Goal: Transaction & Acquisition: Download file/media

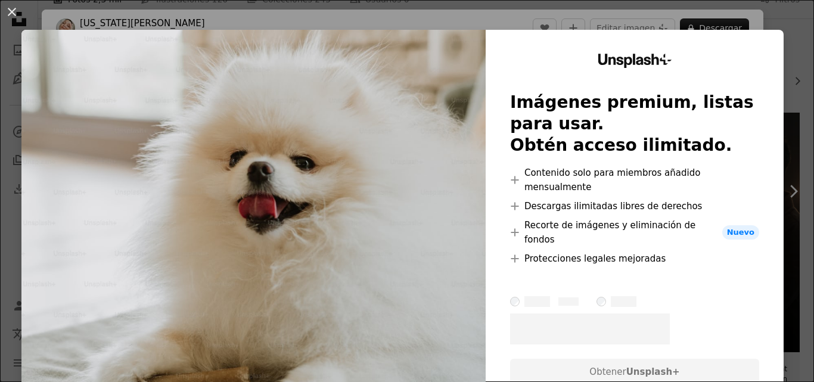
scroll to position [16, 0]
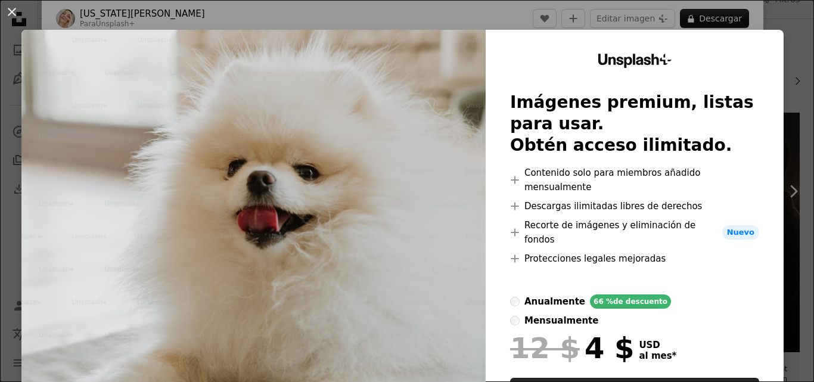
drag, startPoint x: 706, startPoint y: 39, endPoint x: 671, endPoint y: 58, distance: 40.8
drag, startPoint x: 671, startPoint y: 58, endPoint x: 650, endPoint y: 17, distance: 45.9
click at [650, 17] on div "An X shape Unsplash+ Imágenes premium, listas para usar. Obtén acceso ilimitado…" at bounding box center [407, 191] width 814 height 382
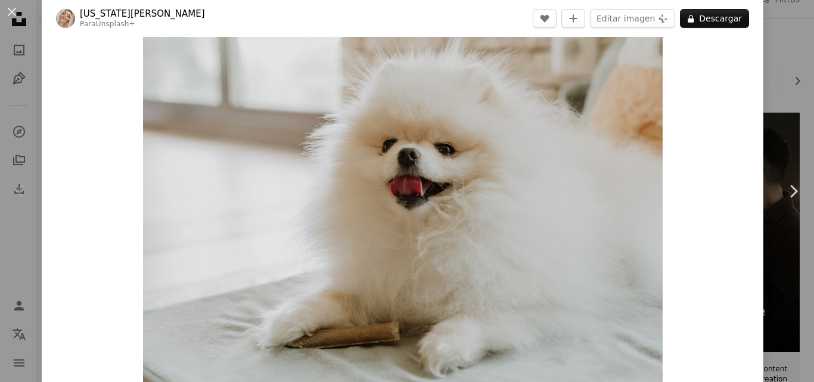
drag, startPoint x: 666, startPoint y: 53, endPoint x: 684, endPoint y: 89, distance: 40.0
drag, startPoint x: 684, startPoint y: 89, endPoint x: 787, endPoint y: 188, distance: 142.9
click at [787, 188] on icon "Chevron right" at bounding box center [793, 191] width 19 height 19
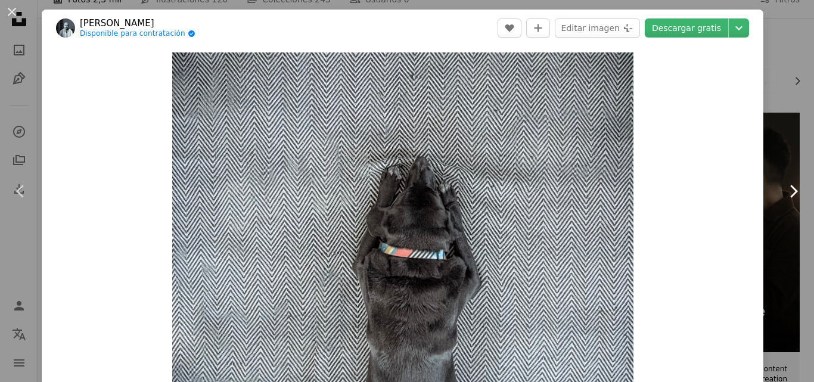
click at [787, 188] on icon "Chevron right" at bounding box center [793, 191] width 19 height 19
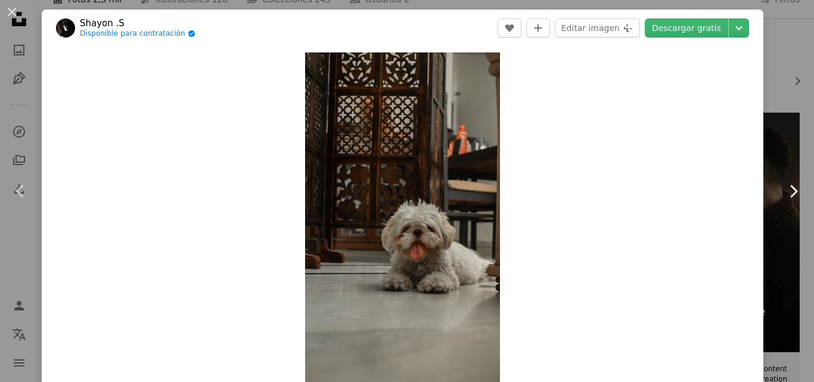
click at [787, 188] on icon "Chevron right" at bounding box center [793, 191] width 19 height 19
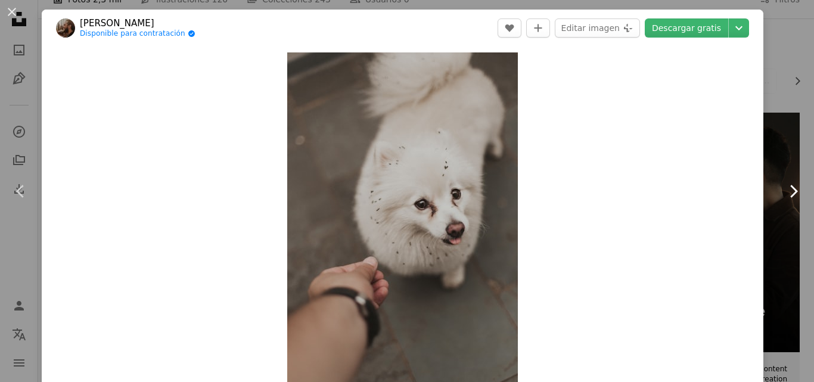
click at [787, 188] on icon "Chevron right" at bounding box center [793, 191] width 19 height 19
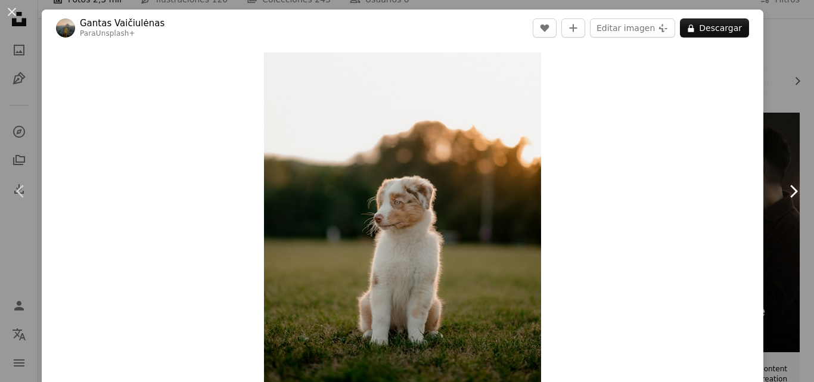
click at [787, 188] on icon "Chevron right" at bounding box center [793, 191] width 19 height 19
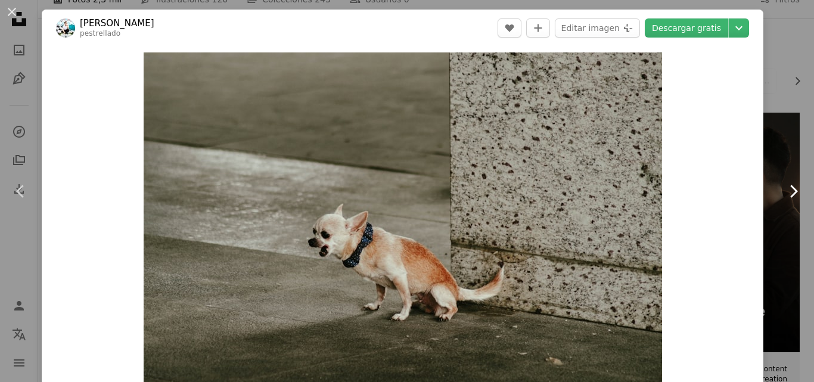
click at [787, 188] on icon "Chevron right" at bounding box center [793, 191] width 19 height 19
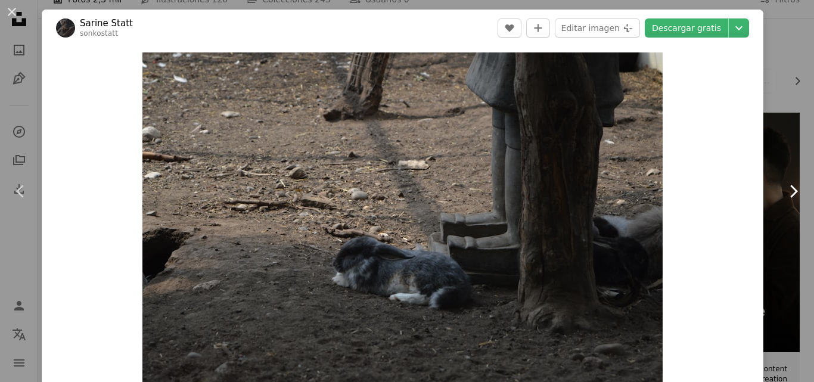
click at [787, 188] on icon "Chevron right" at bounding box center [793, 191] width 19 height 19
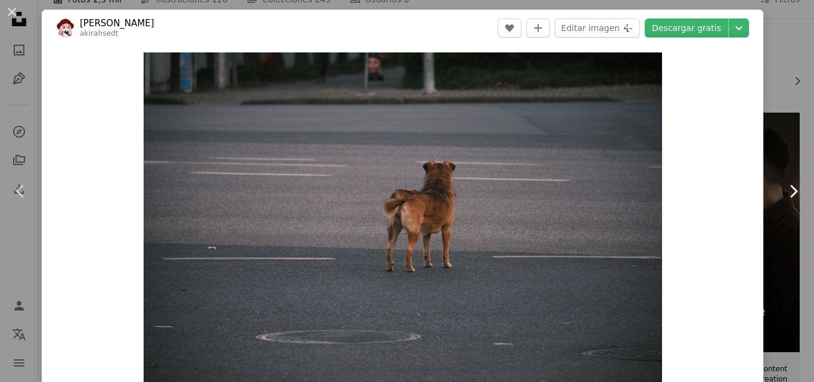
click at [787, 188] on icon "Chevron right" at bounding box center [793, 191] width 19 height 19
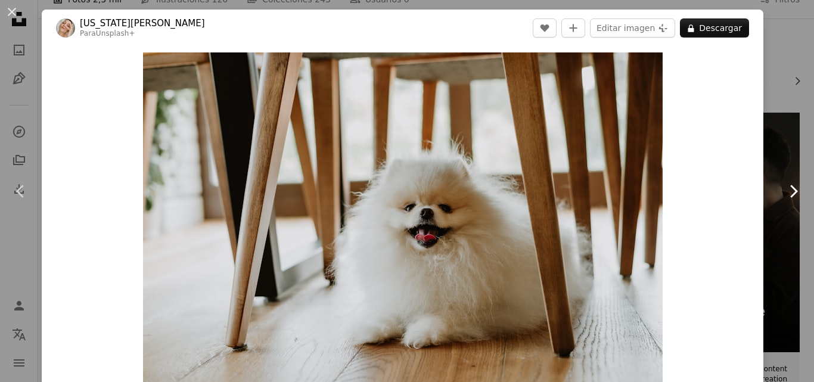
click at [784, 189] on icon "Chevron right" at bounding box center [793, 191] width 19 height 19
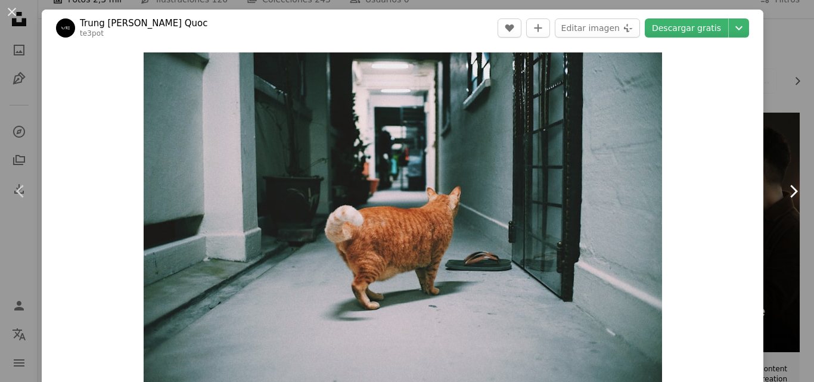
click at [784, 190] on icon "Chevron right" at bounding box center [793, 191] width 19 height 19
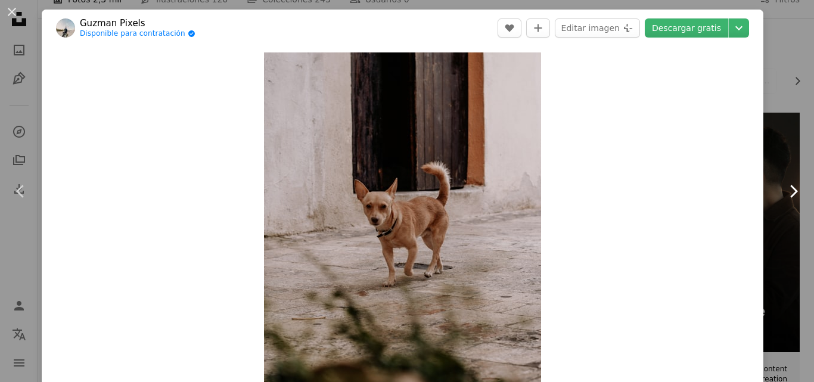
click at [784, 190] on icon "Chevron right" at bounding box center [793, 191] width 19 height 19
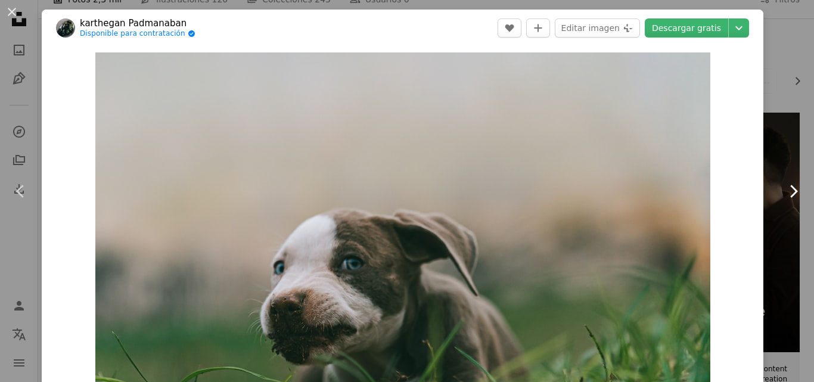
click at [784, 190] on icon "Chevron right" at bounding box center [793, 191] width 19 height 19
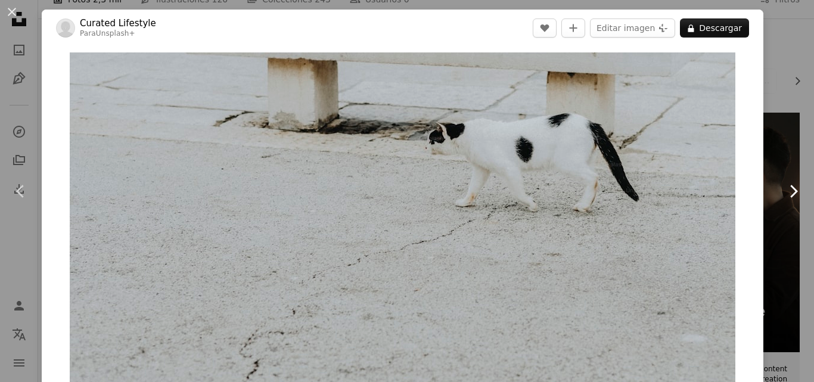
click at [784, 190] on icon "Chevron right" at bounding box center [793, 191] width 19 height 19
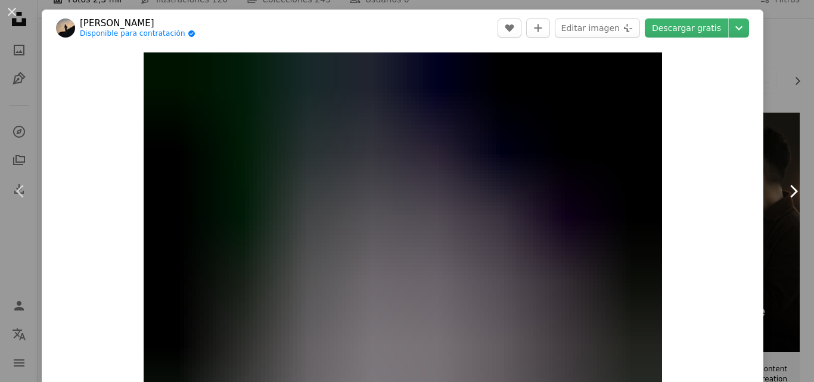
click at [784, 190] on icon "Chevron right" at bounding box center [793, 191] width 19 height 19
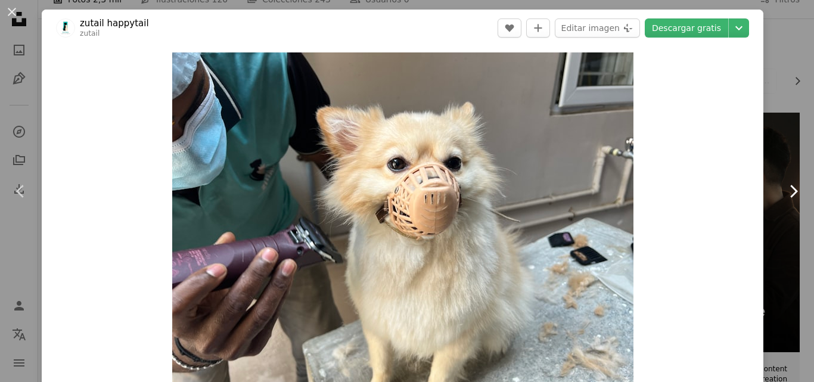
click at [784, 190] on icon "Chevron right" at bounding box center [793, 191] width 19 height 19
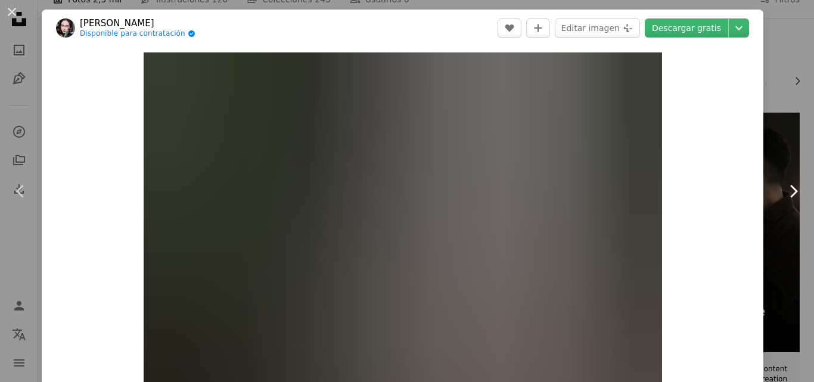
click at [784, 190] on icon "Chevron right" at bounding box center [793, 191] width 19 height 19
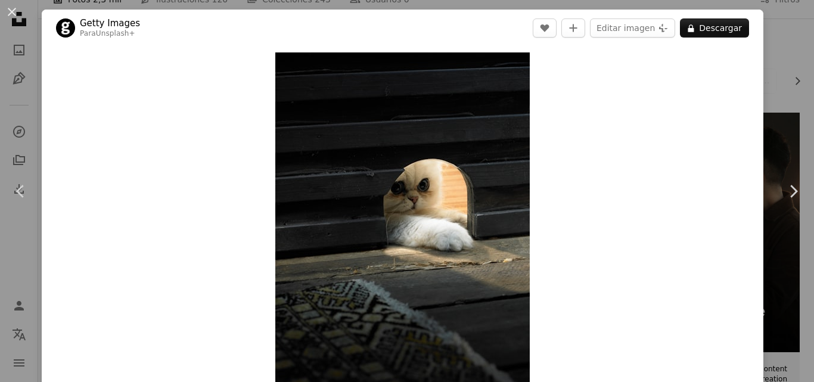
click at [784, 95] on div "An X shape Chevron left Chevron right Getty Images Para Unsplash+ A heart A plu…" at bounding box center [407, 191] width 814 height 382
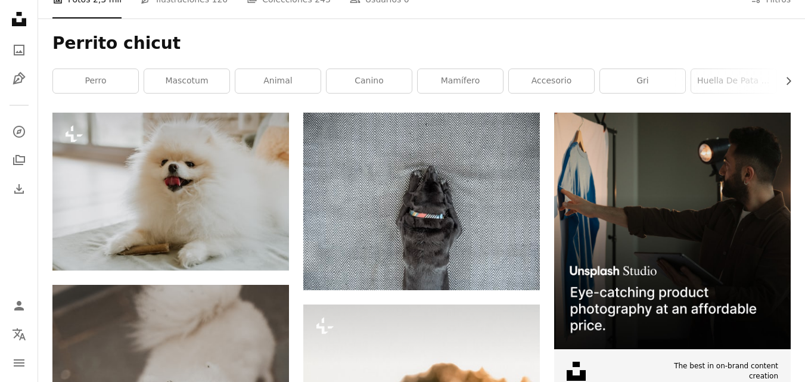
drag, startPoint x: 784, startPoint y: 106, endPoint x: 465, endPoint y: 5, distance: 335.2
drag, startPoint x: 465, startPoint y: 5, endPoint x: 23, endPoint y: 51, distance: 444.1
click at [23, 51] on icon "Fotos" at bounding box center [19, 50] width 11 height 11
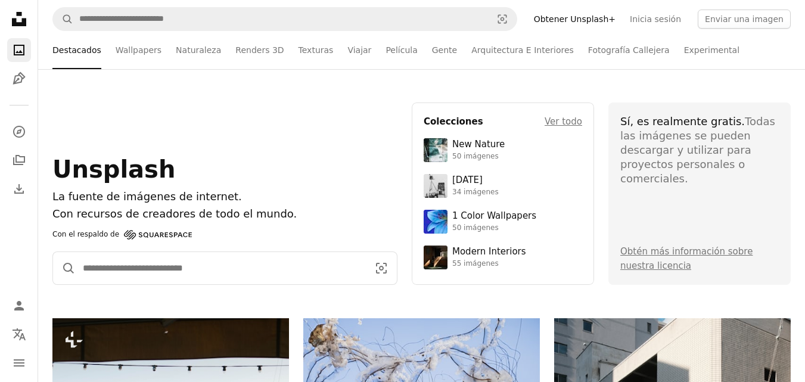
click at [237, 276] on input "Encuentra imágenes en todo el sitio" at bounding box center [221, 268] width 290 height 32
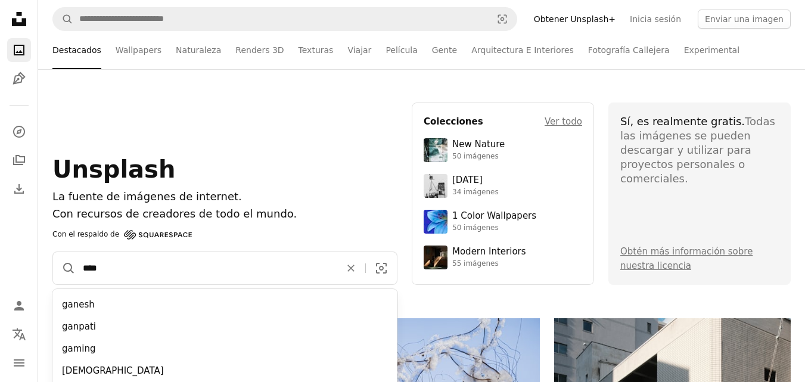
type input "*****"
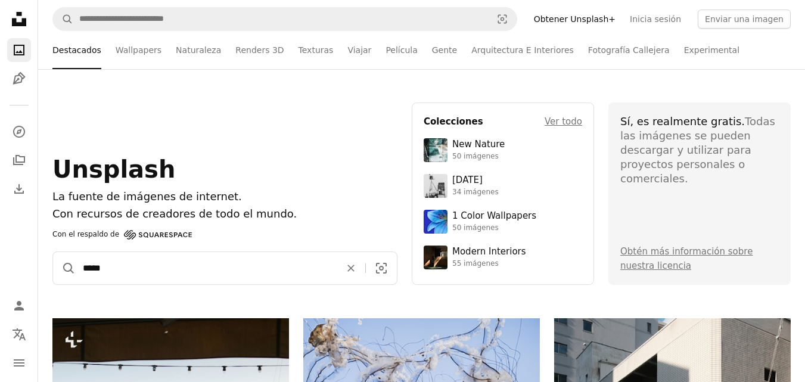
click button "A magnifying glass" at bounding box center [64, 268] width 23 height 32
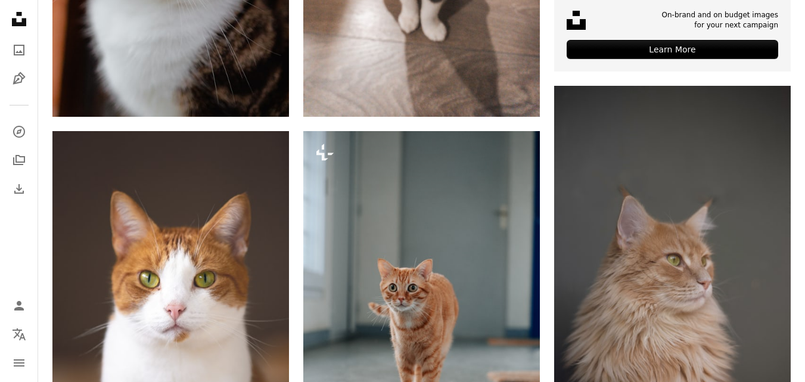
drag, startPoint x: 811, startPoint y: 69, endPoint x: 802, endPoint y: 124, distance: 56.1
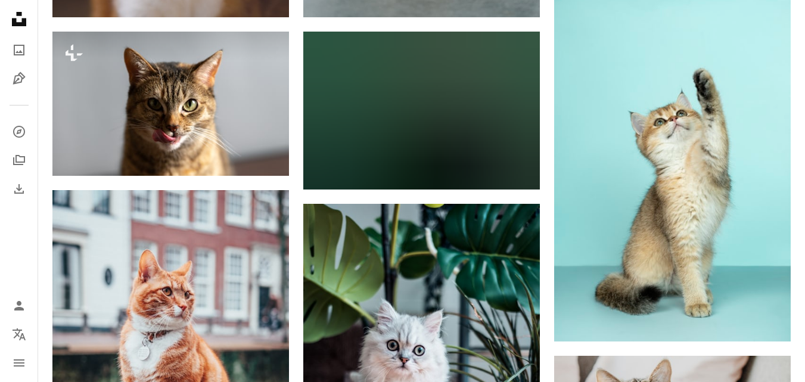
scroll to position [1053, 0]
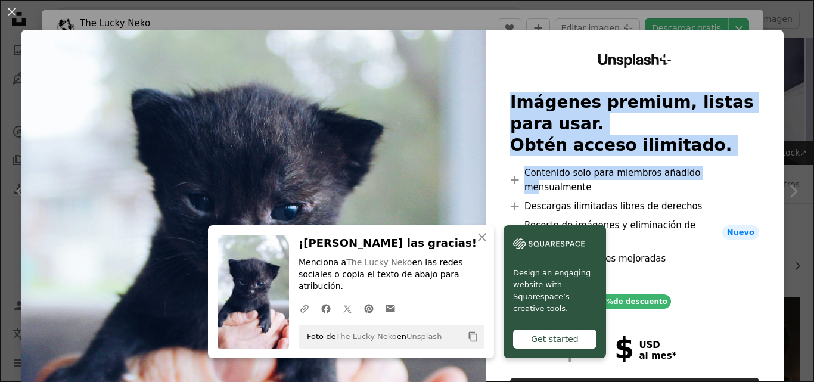
drag, startPoint x: 703, startPoint y: 146, endPoint x: 636, endPoint y: 155, distance: 68.0
click at [680, 189] on div "Imágenes premium, listas para usar. Obtén acceso ilimitado. A plus sign Conteni…" at bounding box center [634, 267] width 249 height 351
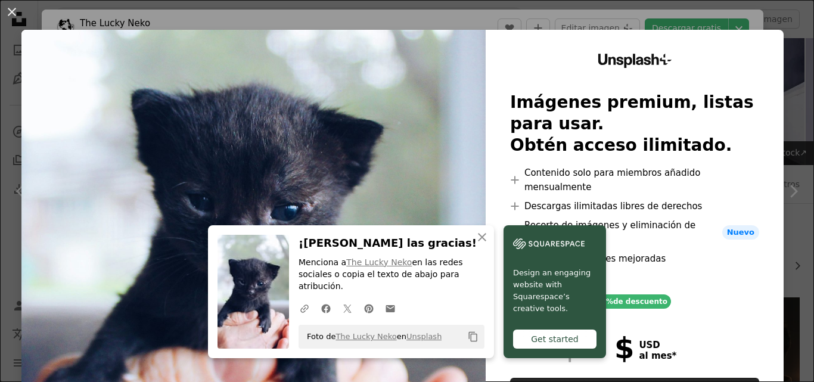
click at [697, 5] on div "An X shape An X shape Cerrar ¡[PERSON_NAME] las gracias! Menciona a The Lucky N…" at bounding box center [407, 191] width 814 height 382
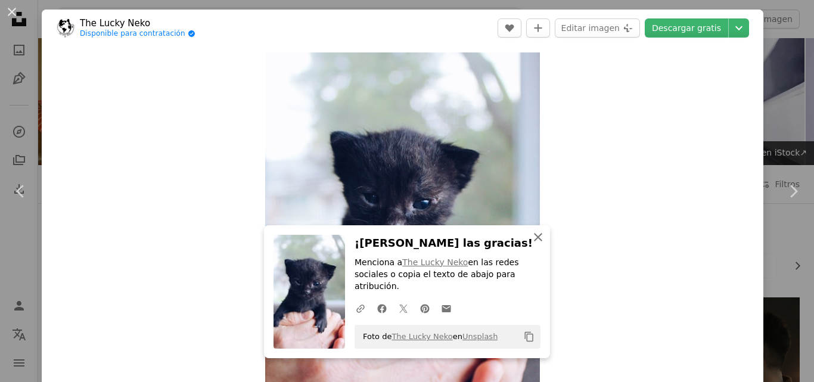
click at [537, 244] on icon "An X shape" at bounding box center [538, 237] width 14 height 14
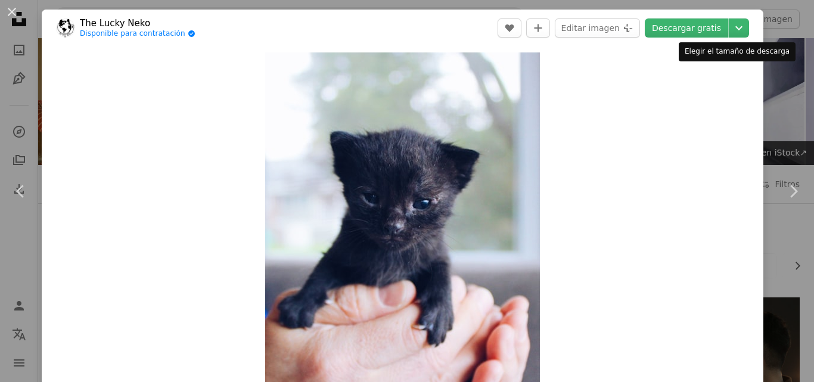
click at [771, 57] on div "Elegir el tamaño de descarga" at bounding box center [737, 51] width 117 height 19
click at [730, 21] on icon "Chevron down" at bounding box center [739, 28] width 19 height 14
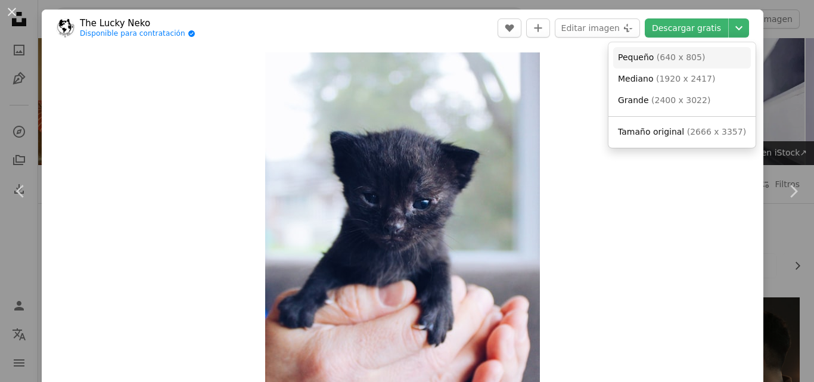
click at [681, 57] on span "( 640 x 805 )" at bounding box center [681, 57] width 49 height 10
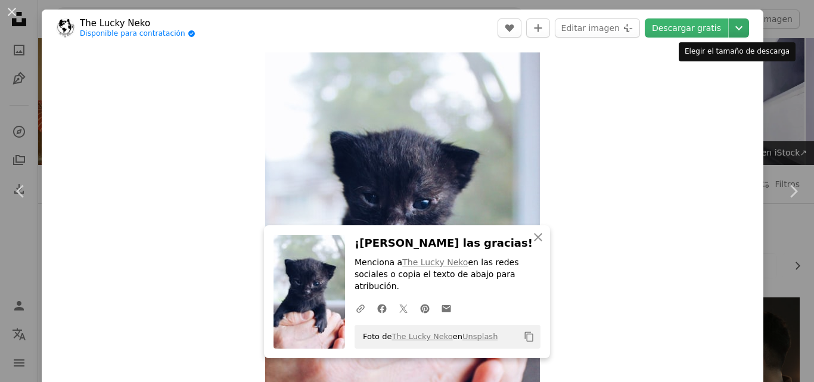
click at [731, 24] on icon "Chevron down" at bounding box center [739, 28] width 19 height 14
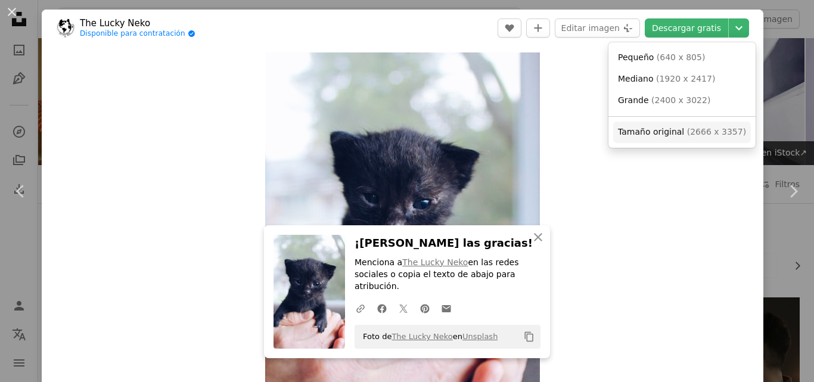
click at [716, 138] on span "Tamaño original ( 2666 x 3357 )" at bounding box center [682, 132] width 128 height 12
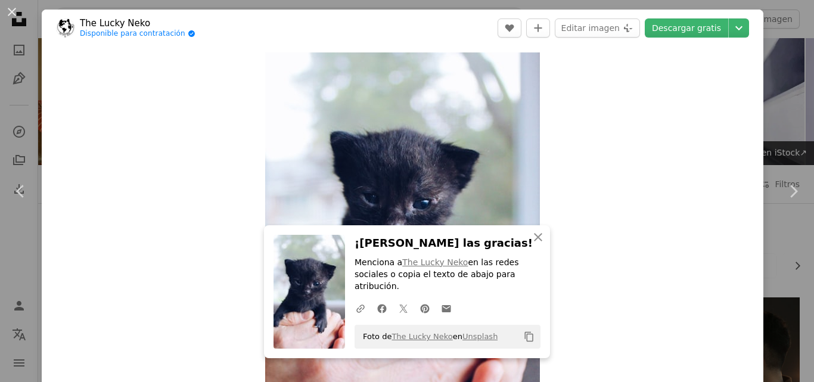
click at [784, 112] on div "An X shape Chevron left Chevron right An X shape Cerrar ¡[PERSON_NAME] las grac…" at bounding box center [407, 191] width 814 height 382
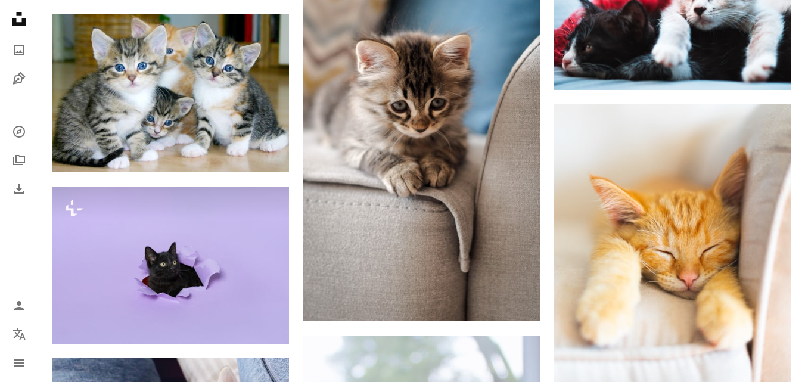
scroll to position [1138, 0]
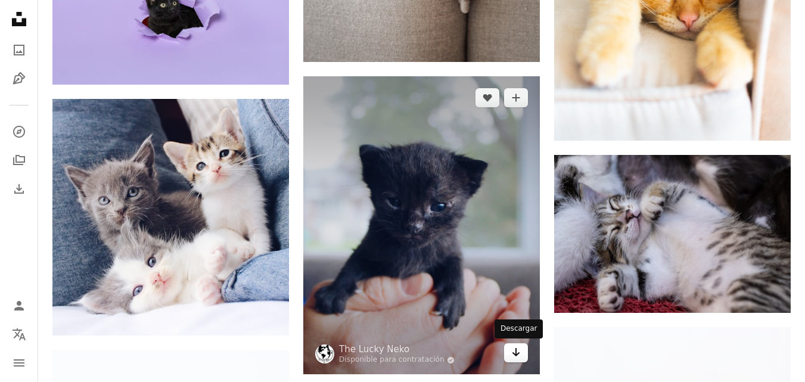
click at [519, 348] on icon "Arrow pointing down" at bounding box center [516, 352] width 10 height 14
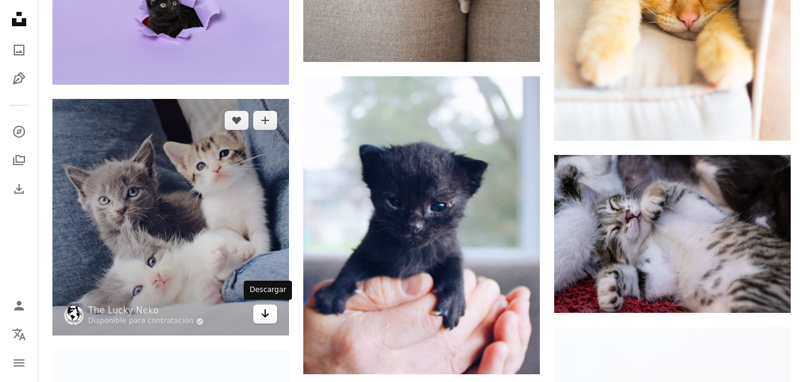
click at [266, 321] on icon "Arrow pointing down" at bounding box center [265, 313] width 10 height 14
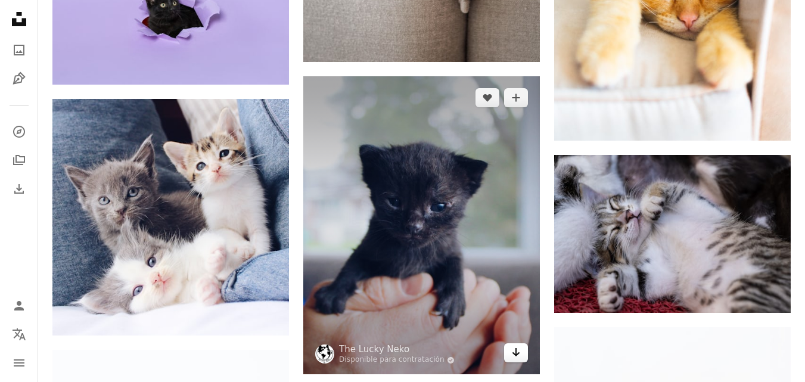
click at [507, 351] on link "Arrow pointing down" at bounding box center [516, 352] width 24 height 19
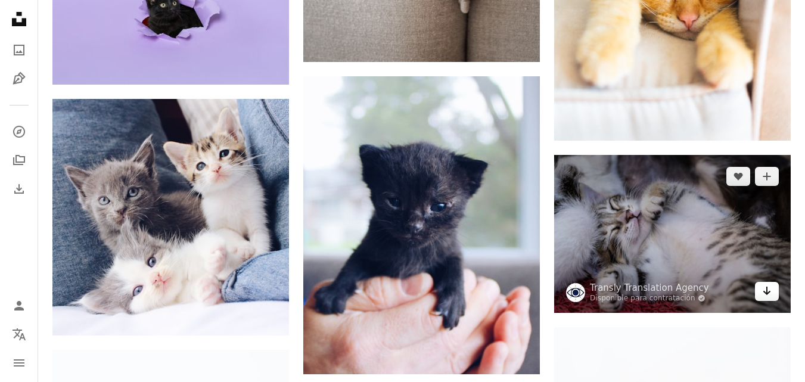
drag, startPoint x: 770, startPoint y: 291, endPoint x: 774, endPoint y: 286, distance: 7.3
click at [772, 290] on link "Arrow pointing down" at bounding box center [767, 291] width 24 height 19
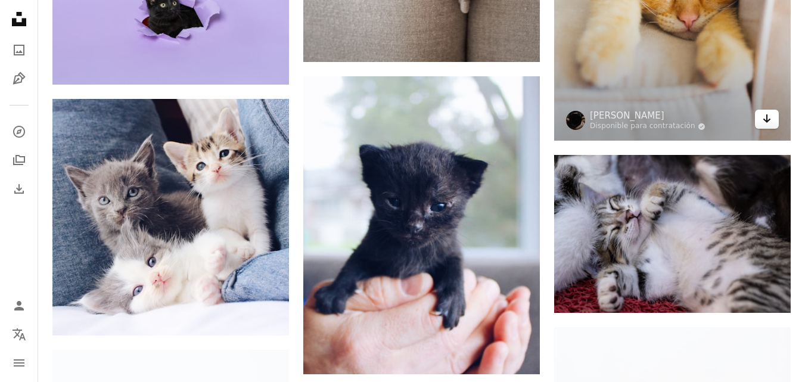
click at [768, 113] on icon "Arrow pointing down" at bounding box center [767, 118] width 10 height 14
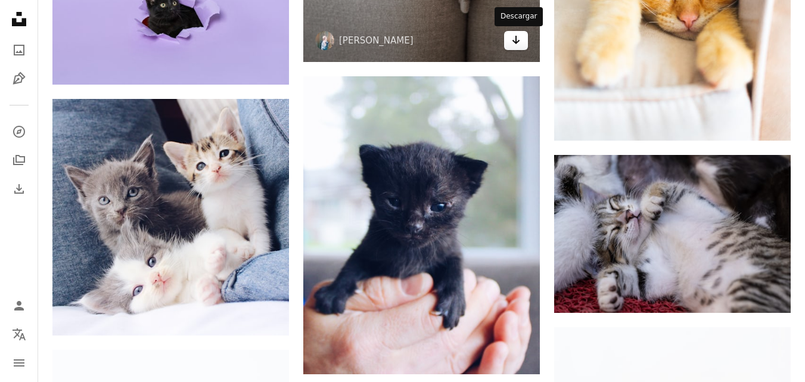
click at [527, 38] on link "Arrow pointing down" at bounding box center [516, 40] width 24 height 19
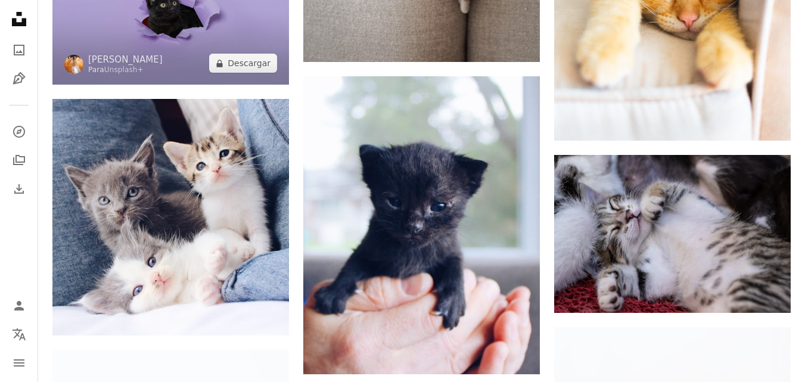
click at [280, 73] on img at bounding box center [170, 5] width 237 height 157
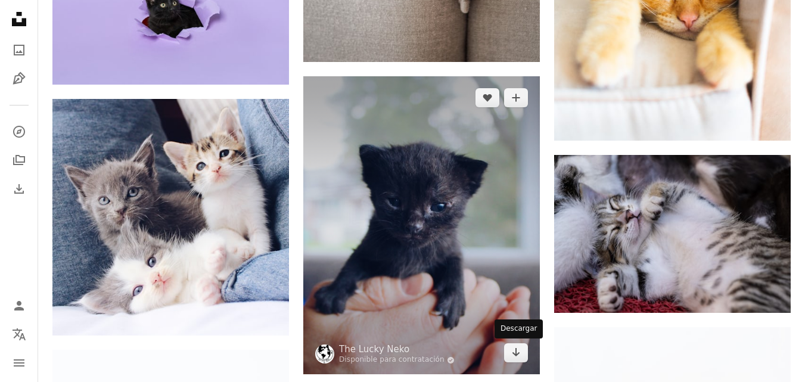
drag, startPoint x: 516, startPoint y: 357, endPoint x: 503, endPoint y: 361, distance: 14.3
click at [515, 357] on icon "Arrow pointing down" at bounding box center [516, 352] width 10 height 14
click at [522, 352] on link "Arrow pointing down" at bounding box center [516, 352] width 24 height 19
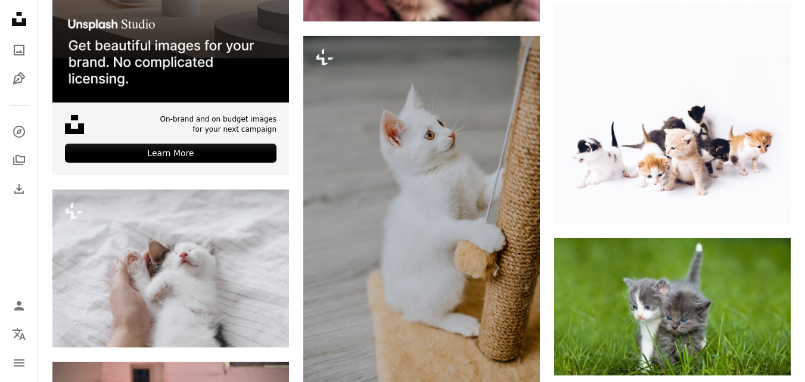
scroll to position [2615, 0]
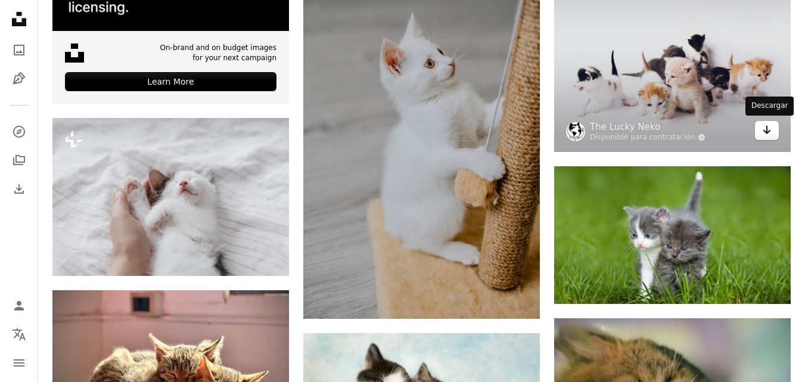
click at [762, 126] on icon "Arrow pointing down" at bounding box center [767, 130] width 10 height 14
click at [767, 123] on icon "Arrow pointing down" at bounding box center [767, 130] width 10 height 14
click at [768, 123] on icon "Arrow pointing down" at bounding box center [767, 130] width 10 height 14
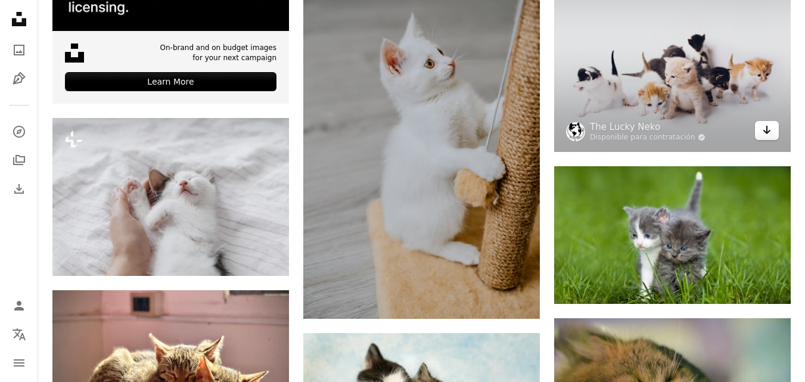
click at [770, 122] on link "Arrow pointing down" at bounding box center [767, 130] width 24 height 19
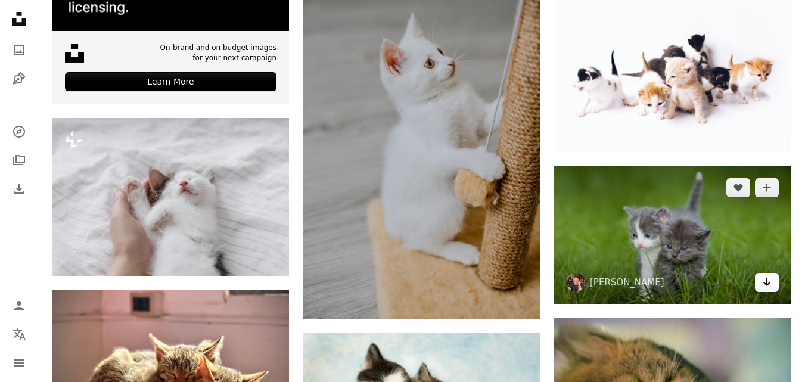
click at [764, 275] on icon "Arrow pointing down" at bounding box center [767, 282] width 10 height 14
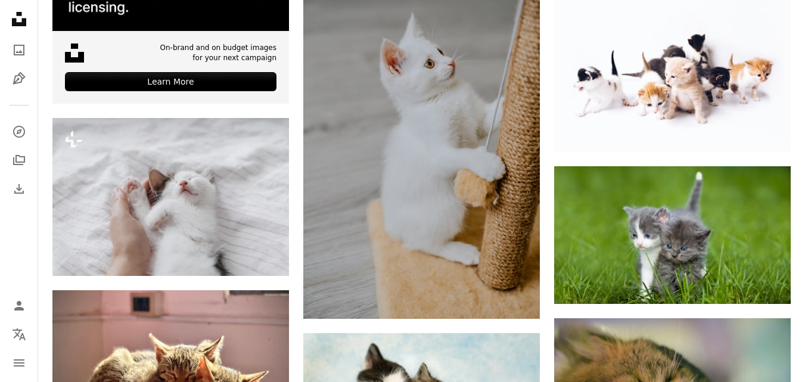
drag, startPoint x: 798, startPoint y: 235, endPoint x: 811, endPoint y: 231, distance: 13.8
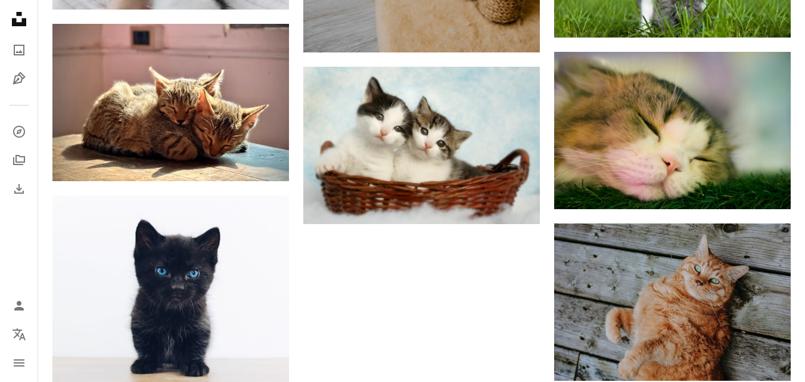
scroll to position [2860, 0]
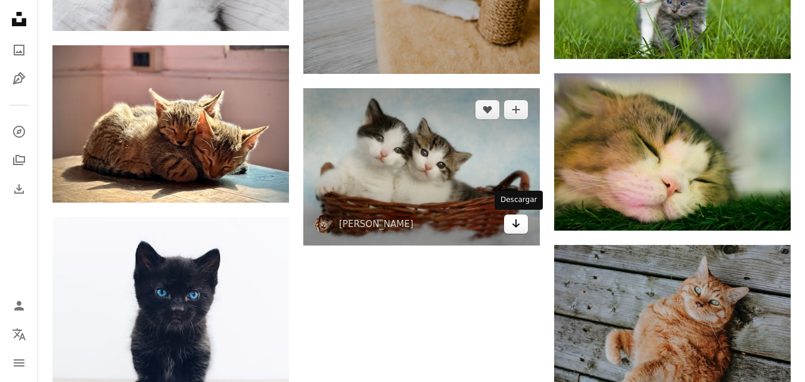
click at [513, 228] on icon "Arrow pointing down" at bounding box center [516, 223] width 10 height 14
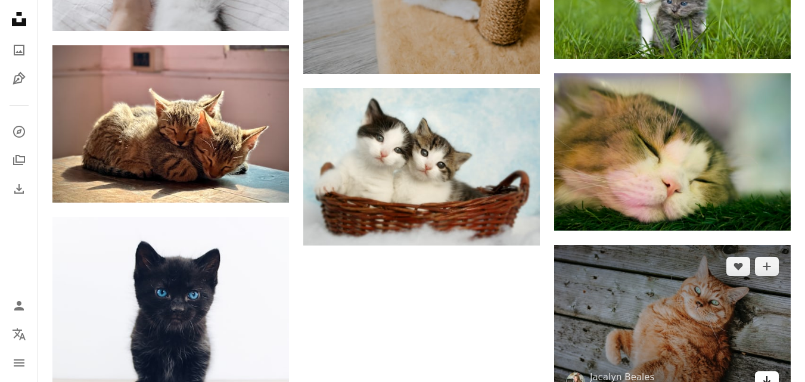
click at [764, 380] on icon "Arrow pointing down" at bounding box center [767, 380] width 10 height 14
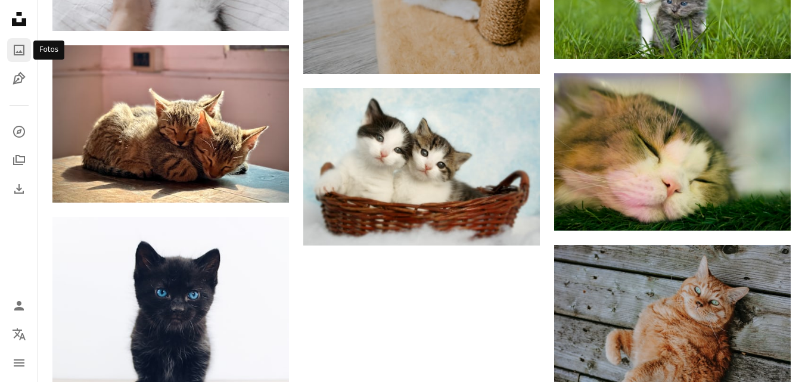
click at [21, 56] on icon "A photo" at bounding box center [19, 50] width 14 height 14
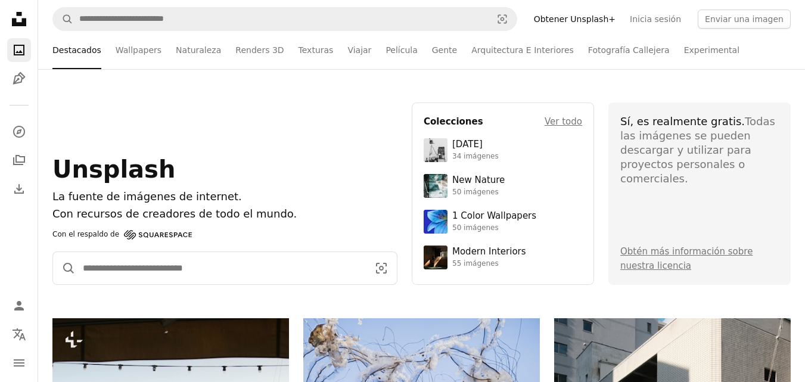
click at [180, 270] on input "Encuentra imágenes en todo el sitio" at bounding box center [221, 268] width 290 height 32
type input "********"
click button "A magnifying glass" at bounding box center [64, 268] width 23 height 32
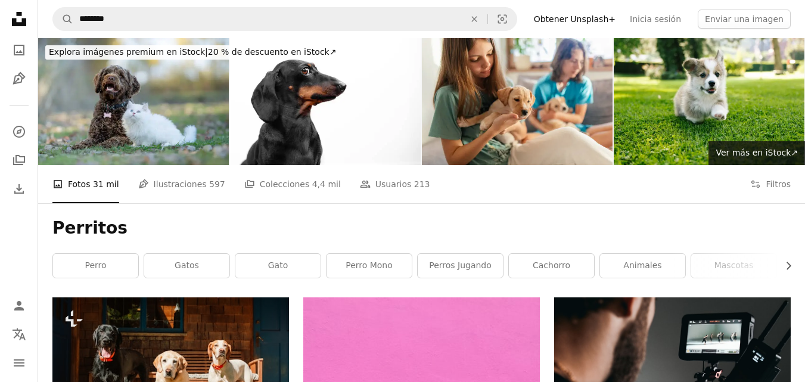
click at [803, 20] on nav "A magnifying glass ******** An X shape Visual search Filters Obtener Unsplash+ …" at bounding box center [421, 19] width 767 height 38
drag, startPoint x: 803, startPoint y: 20, endPoint x: 801, endPoint y: 31, distance: 11.5
click at [801, 31] on nav "A magnifying glass ******** An X shape Visual search Filters Obtener Unsplash+ …" at bounding box center [421, 19] width 767 height 38
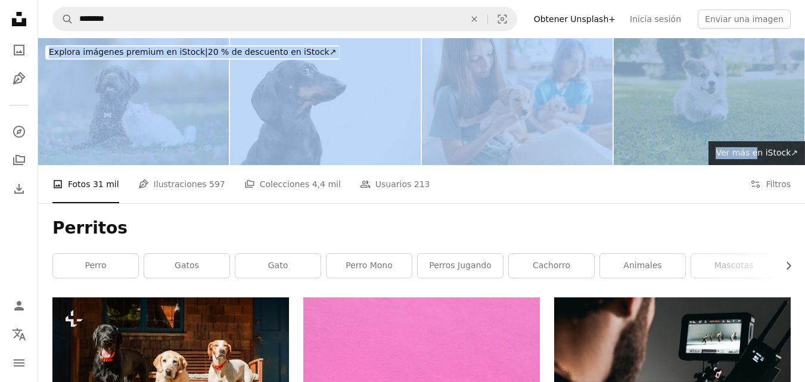
drag, startPoint x: 806, startPoint y: 30, endPoint x: 802, endPoint y: 77, distance: 46.7
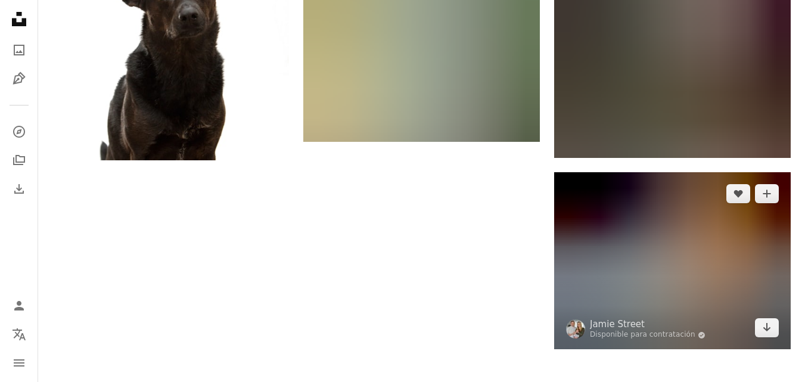
scroll to position [2067, 0]
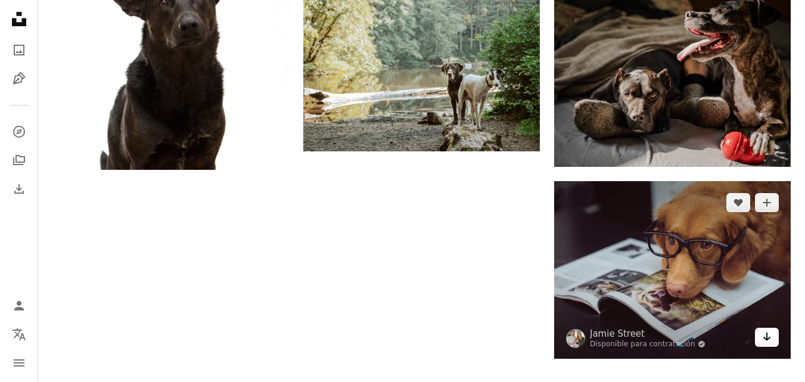
drag, startPoint x: 764, startPoint y: 328, endPoint x: 771, endPoint y: 308, distance: 22.1
click at [763, 328] on link "Arrow pointing down" at bounding box center [767, 337] width 24 height 19
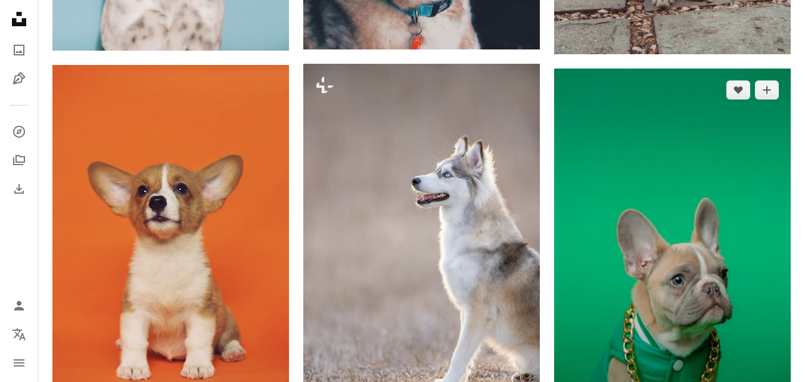
scroll to position [952, 0]
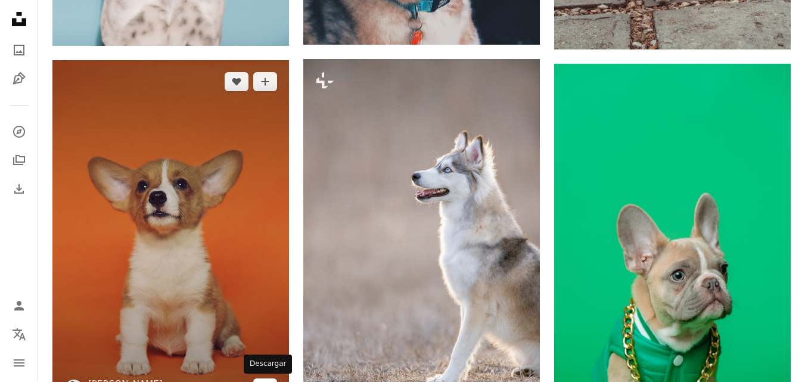
click at [274, 380] on link "Arrow pointing down" at bounding box center [265, 388] width 24 height 19
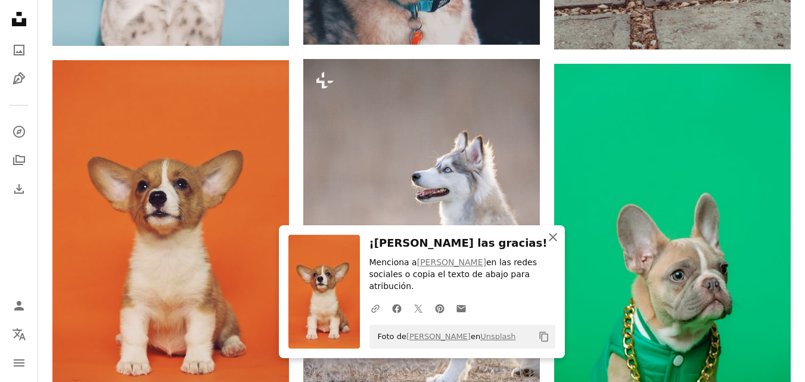
click at [557, 244] on icon "An X shape" at bounding box center [553, 237] width 14 height 14
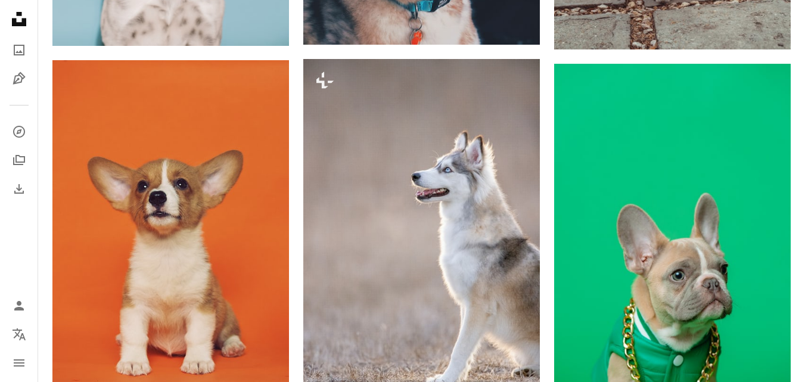
drag, startPoint x: 801, startPoint y: 163, endPoint x: 802, endPoint y: 196, distance: 32.2
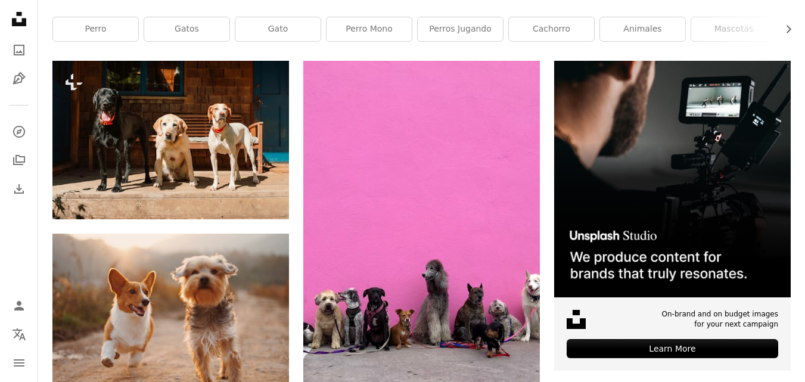
scroll to position [182, 0]
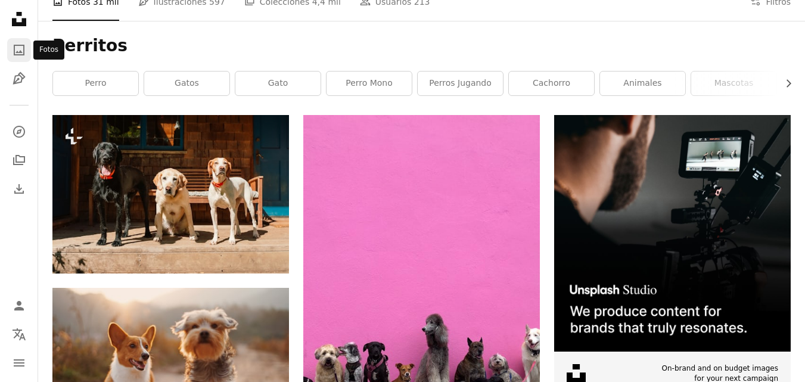
click at [18, 46] on icon "A photo" at bounding box center [19, 50] width 14 height 14
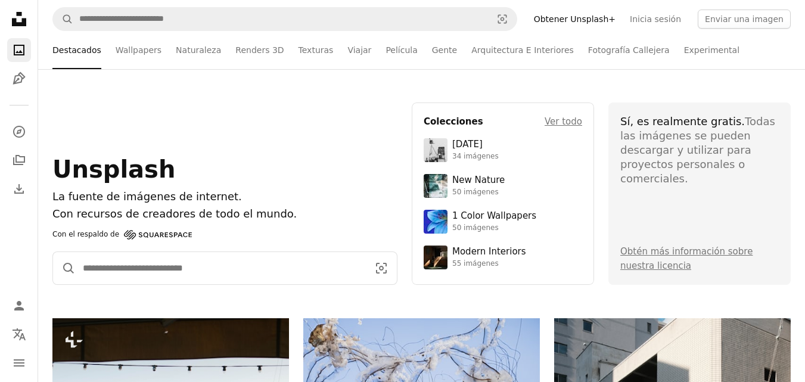
click at [193, 266] on input "Encuentra imágenes en todo el sitio" at bounding box center [221, 268] width 290 height 32
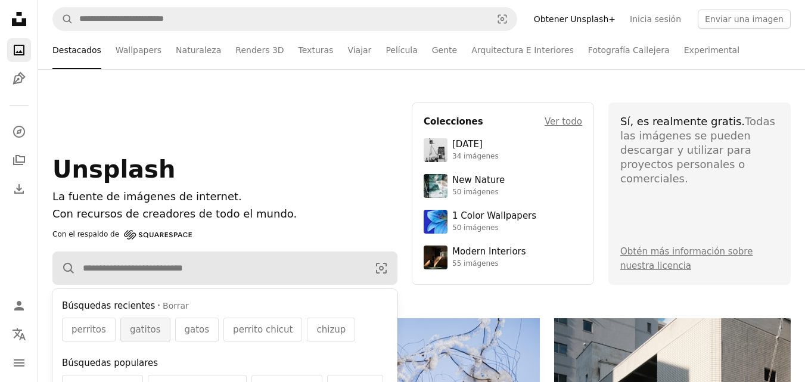
click at [137, 318] on div "gatitos" at bounding box center [145, 330] width 50 height 24
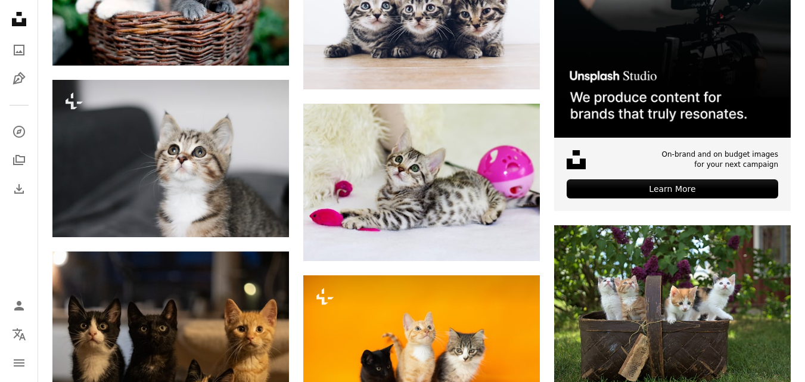
scroll to position [368, 0]
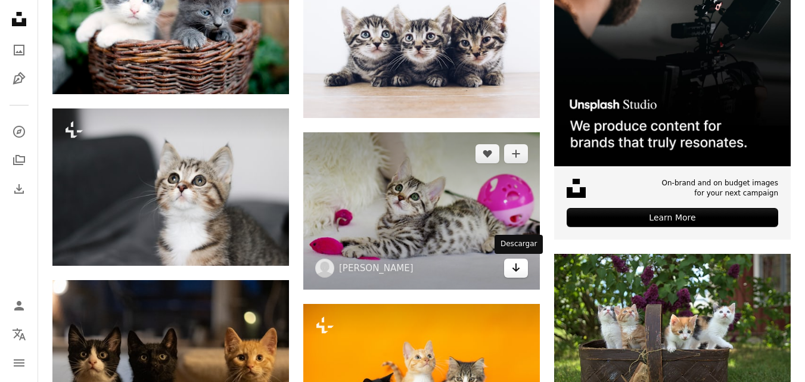
click at [508, 268] on link "Arrow pointing down" at bounding box center [516, 268] width 24 height 19
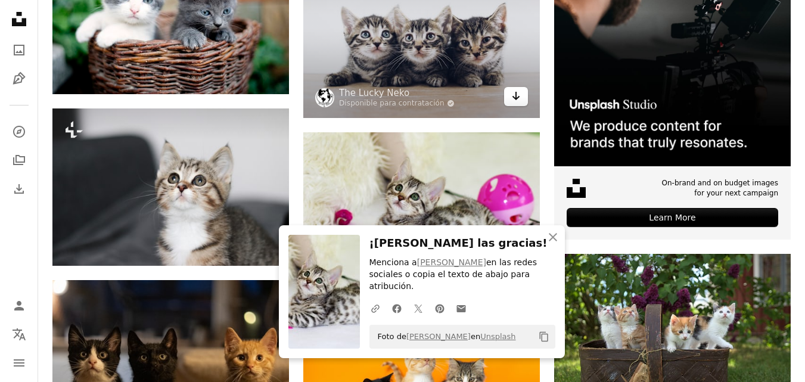
drag, startPoint x: 523, startPoint y: 98, endPoint x: 516, endPoint y: 101, distance: 7.5
click at [523, 98] on link "Arrow pointing down" at bounding box center [516, 96] width 24 height 19
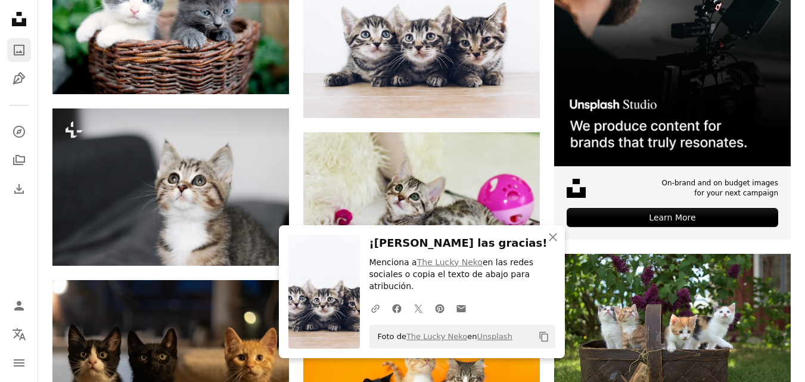
click at [28, 49] on link "A photo" at bounding box center [19, 50] width 24 height 24
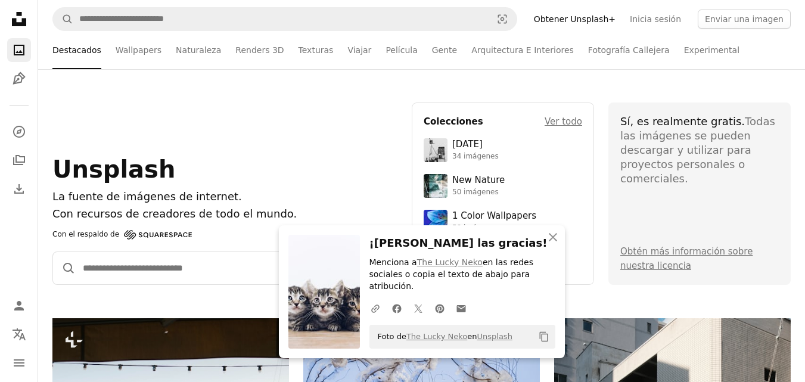
drag, startPoint x: 171, startPoint y: 280, endPoint x: 192, endPoint y: 242, distance: 43.0
click at [172, 278] on input "Encuentra imágenes en todo el sitio" at bounding box center [221, 268] width 290 height 32
type input "******"
click button "A magnifying glass" at bounding box center [64, 268] width 23 height 32
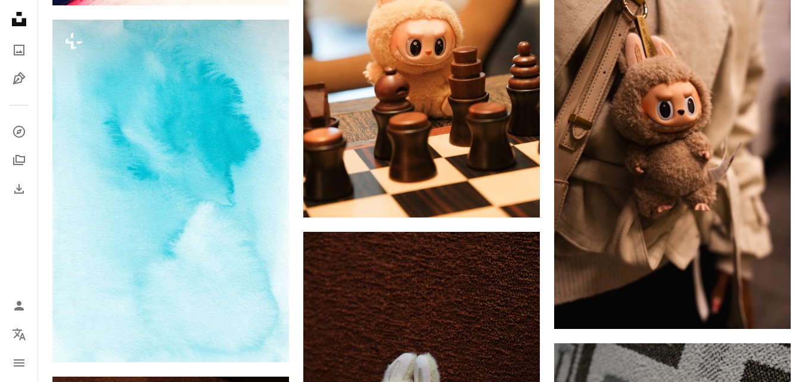
scroll to position [613, 0]
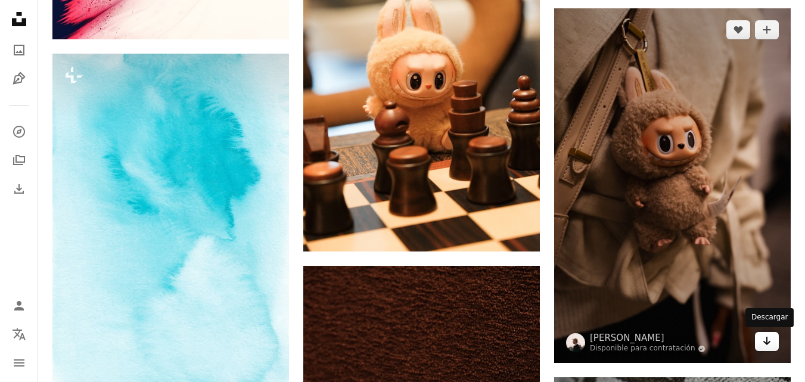
click at [768, 346] on icon "Arrow pointing down" at bounding box center [767, 341] width 10 height 14
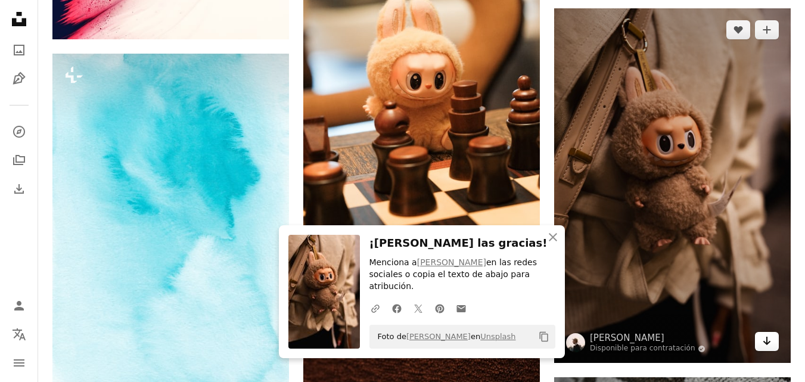
click at [768, 346] on icon "Arrow pointing down" at bounding box center [767, 341] width 10 height 14
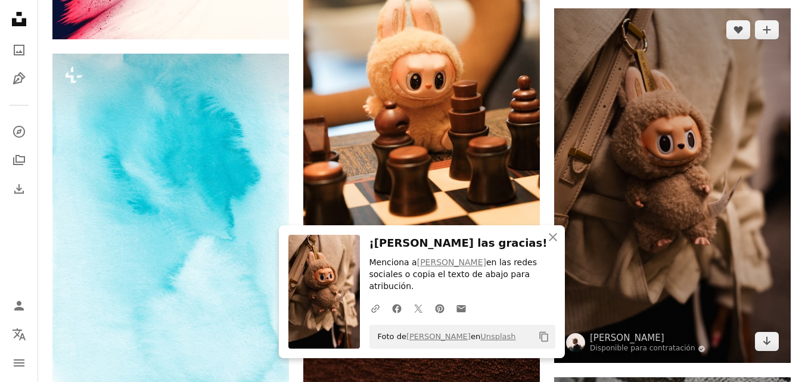
click at [782, 341] on img at bounding box center [672, 185] width 237 height 355
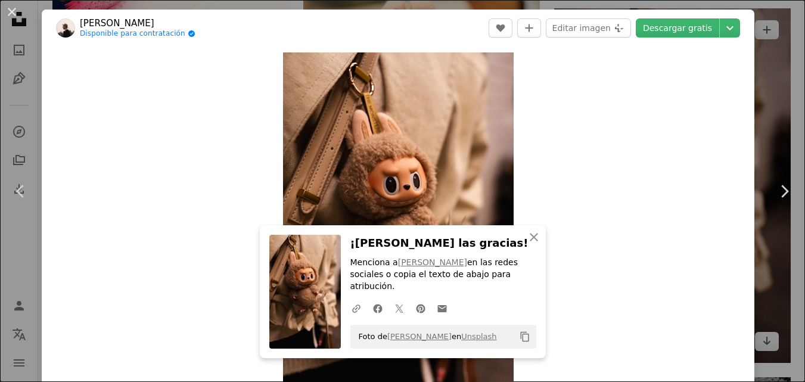
click at [782, 341] on div "An X shape Chevron left Chevron right An X shape Cerrar ¡[PERSON_NAME] las grac…" at bounding box center [402, 191] width 805 height 382
click at [782, 341] on img at bounding box center [672, 185] width 237 height 355
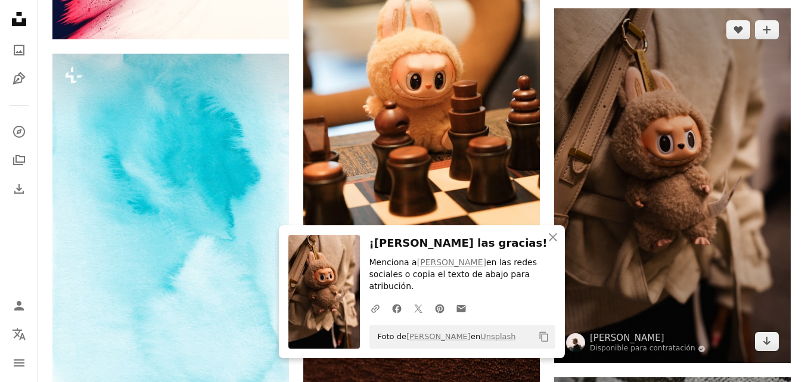
click at [782, 341] on img at bounding box center [672, 185] width 237 height 355
click at [760, 338] on link "Arrow pointing down" at bounding box center [767, 341] width 24 height 19
click at [762, 339] on link "Arrow pointing down" at bounding box center [767, 341] width 24 height 19
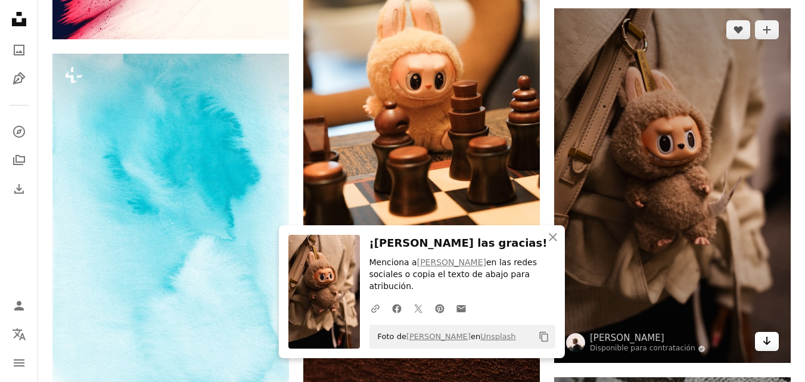
click at [762, 339] on link "Arrow pointing down" at bounding box center [767, 341] width 24 height 19
drag, startPoint x: 762, startPoint y: 339, endPoint x: 762, endPoint y: 321, distance: 18.5
click at [762, 339] on link "Arrow pointing down" at bounding box center [767, 341] width 24 height 19
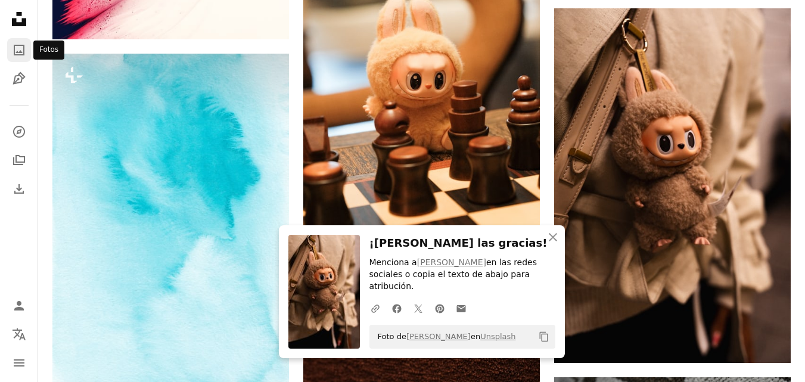
click at [13, 52] on icon "A photo" at bounding box center [19, 50] width 14 height 14
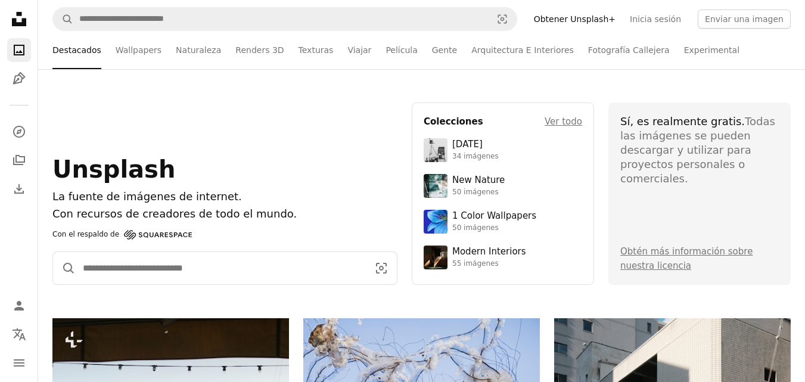
click at [314, 274] on input "Encuentra imágenes en todo el sitio" at bounding box center [221, 268] width 290 height 32
type input "**********"
click button "A magnifying glass" at bounding box center [64, 268] width 23 height 32
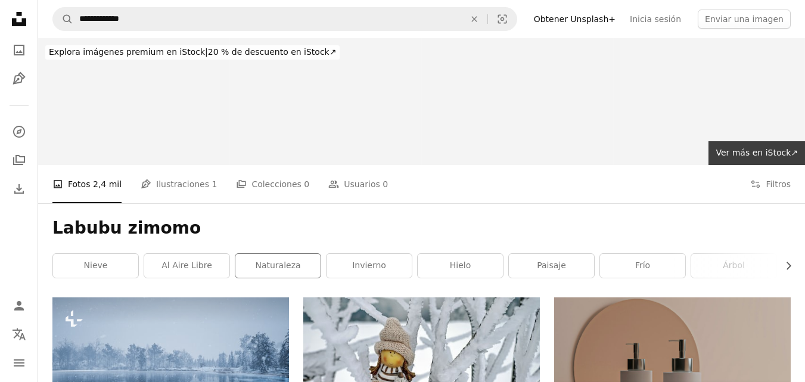
click at [297, 253] on div "naturaleza" at bounding box center [278, 265] width 86 height 25
click at [298, 265] on link "naturaleza" at bounding box center [277, 266] width 85 height 24
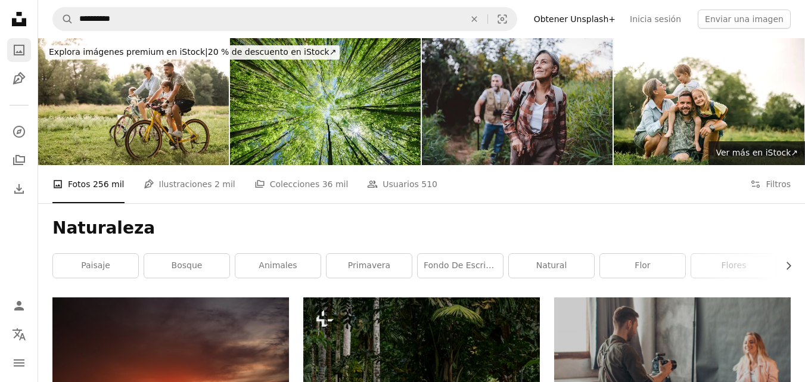
click at [24, 46] on icon "Fotos" at bounding box center [19, 50] width 11 height 11
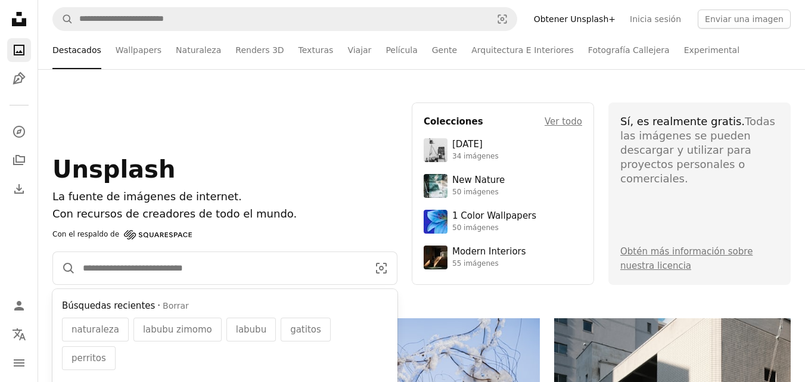
click at [106, 258] on input "Encuentra imágenes en todo el sitio" at bounding box center [221, 268] width 290 height 32
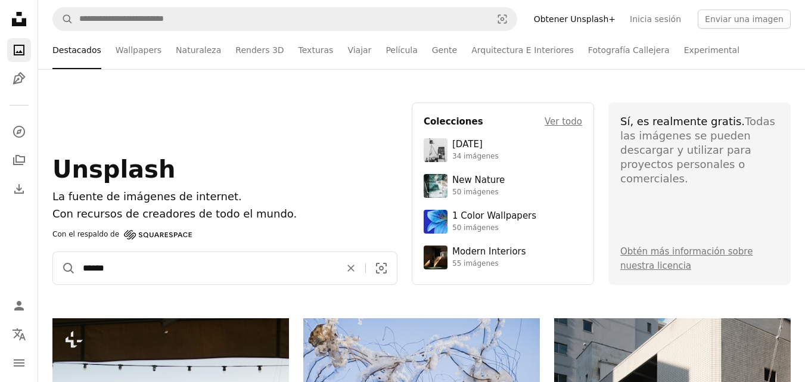
type input "*******"
click button "A magnifying glass" at bounding box center [64, 268] width 23 height 32
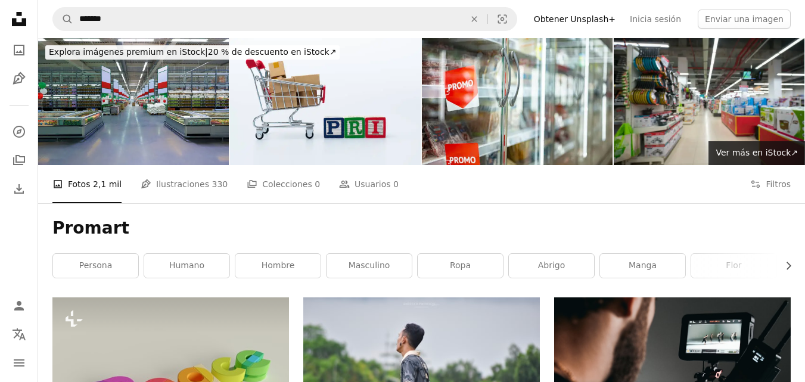
click at [92, 232] on h1 "Promart" at bounding box center [421, 228] width 739 height 21
click at [79, 231] on h1 "Promart" at bounding box center [421, 228] width 739 height 21
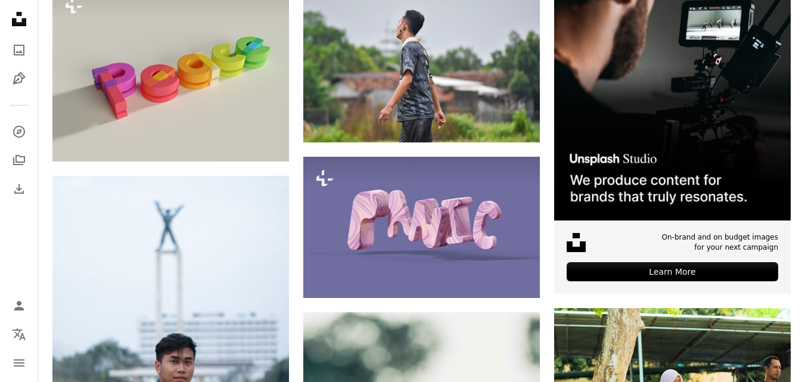
scroll to position [334, 0]
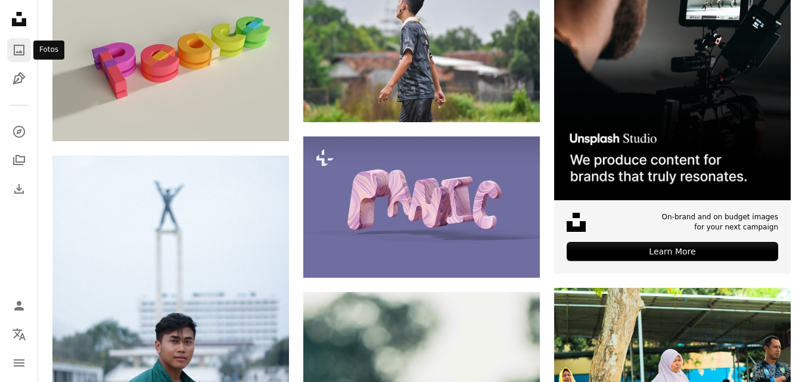
click at [10, 42] on link "A photo" at bounding box center [19, 50] width 24 height 24
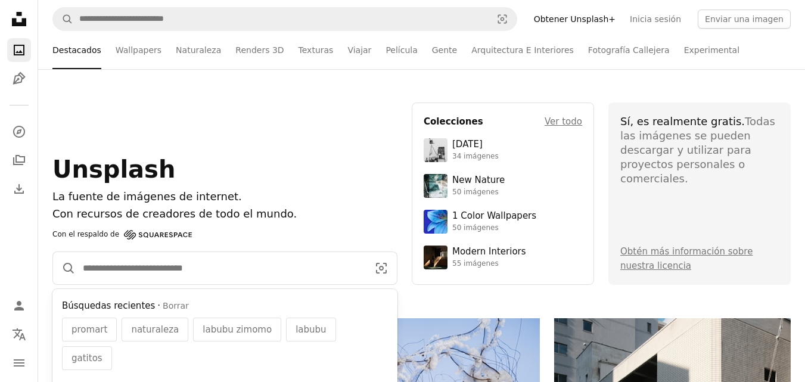
click at [240, 269] on input "Encuentra imágenes en todo el sitio" at bounding box center [221, 268] width 290 height 32
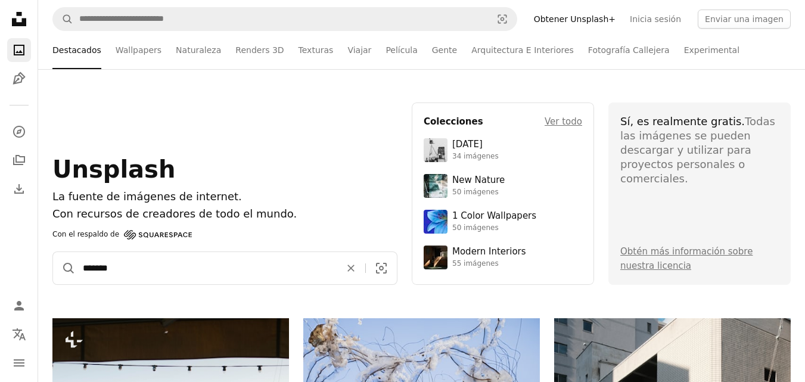
type input "********"
click button "A magnifying glass" at bounding box center [64, 268] width 23 height 32
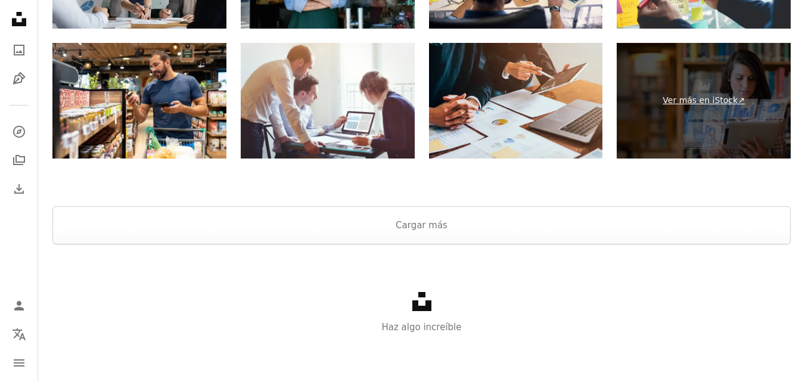
scroll to position [2597, 0]
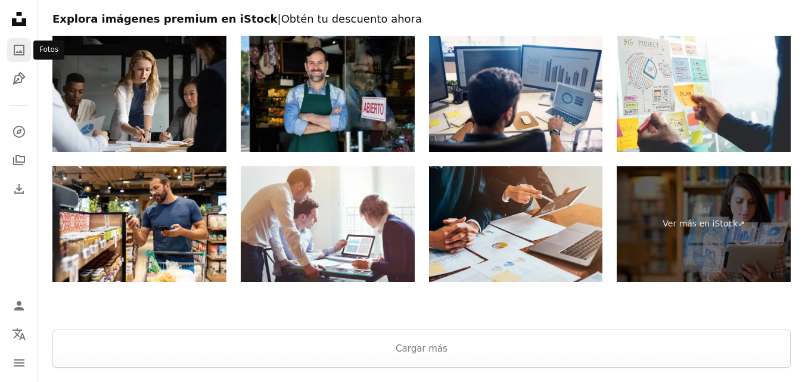
click at [26, 41] on link "A photo" at bounding box center [19, 50] width 24 height 24
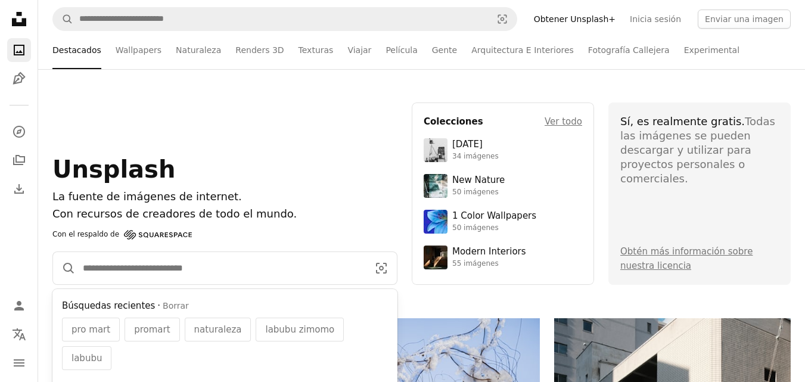
click at [189, 262] on input "Encuentra imágenes en todo el sitio" at bounding box center [221, 268] width 290 height 32
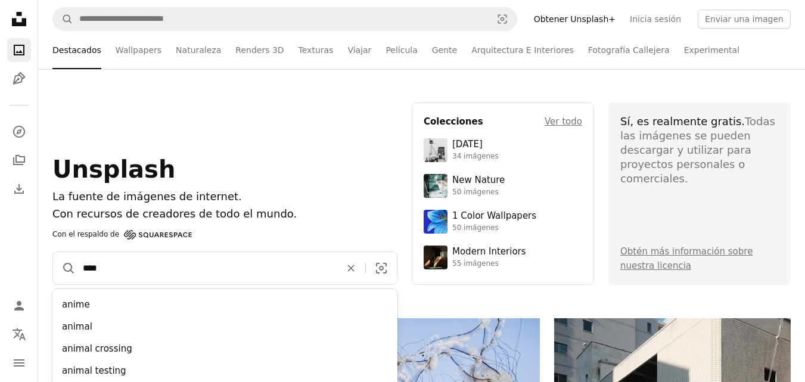
type input "*****"
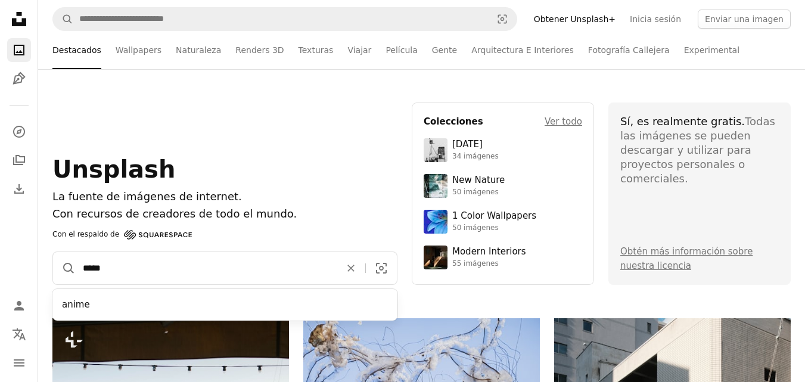
click button "A magnifying glass" at bounding box center [64, 268] width 23 height 32
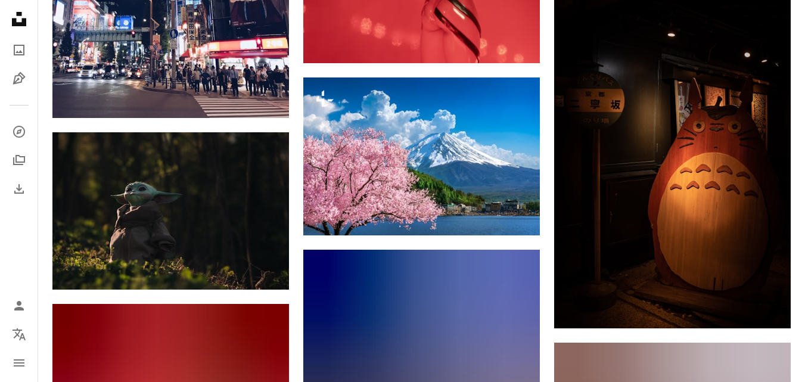
scroll to position [1362, 0]
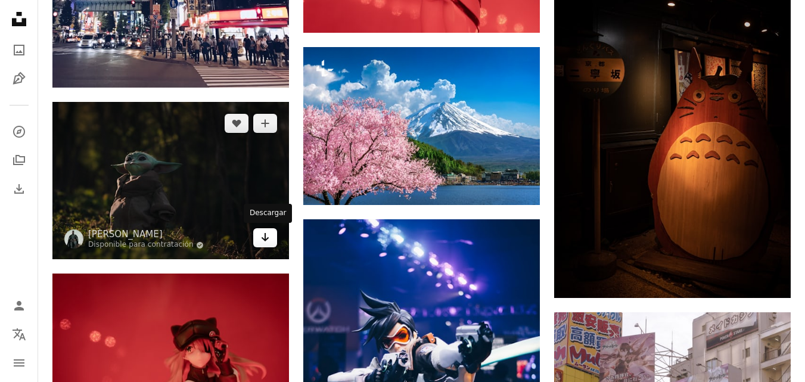
click at [260, 231] on icon "Arrow pointing down" at bounding box center [265, 237] width 10 height 14
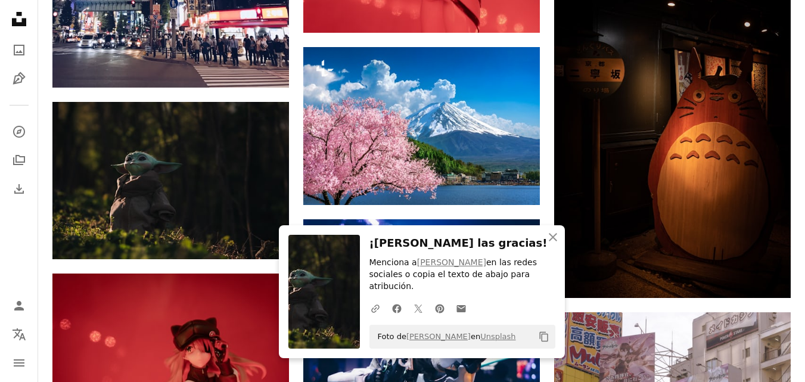
click at [37, 55] on nav "Unsplash logo Página de inicio de Unsplash A photo Pen Tool A compass A stack o…" at bounding box center [19, 191] width 38 height 382
click at [24, 47] on icon "A photo" at bounding box center [19, 50] width 14 height 14
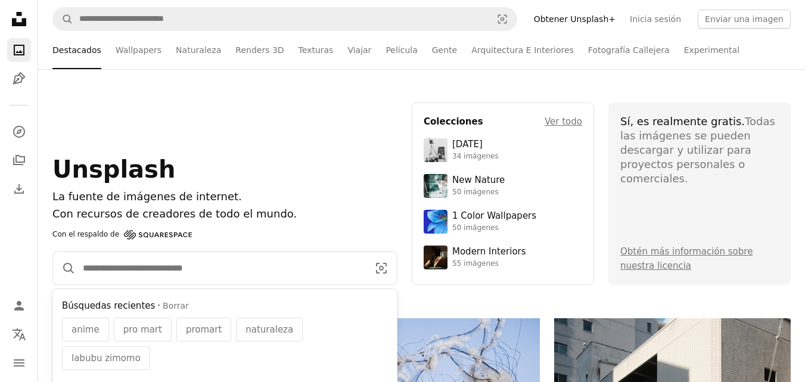
click at [214, 274] on input "Encuentra imágenes en todo el sitio" at bounding box center [221, 268] width 290 height 32
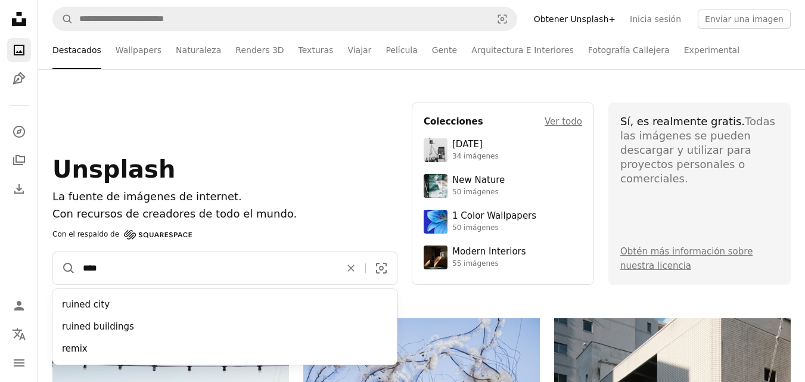
type input "****"
click at [53, 252] on button "A magnifying glass" at bounding box center [64, 268] width 23 height 32
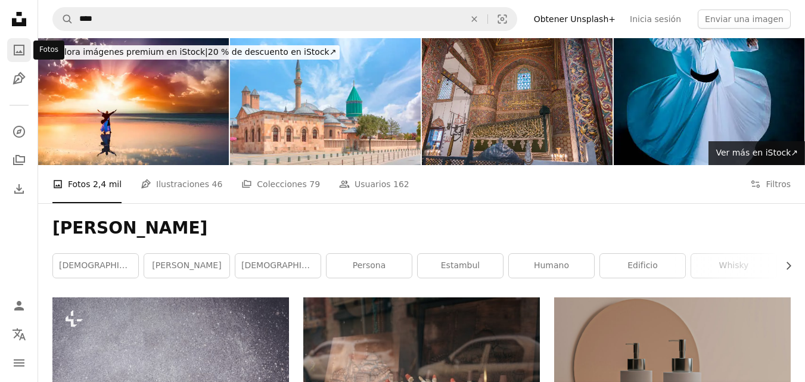
click at [16, 52] on icon "Fotos" at bounding box center [19, 50] width 11 height 11
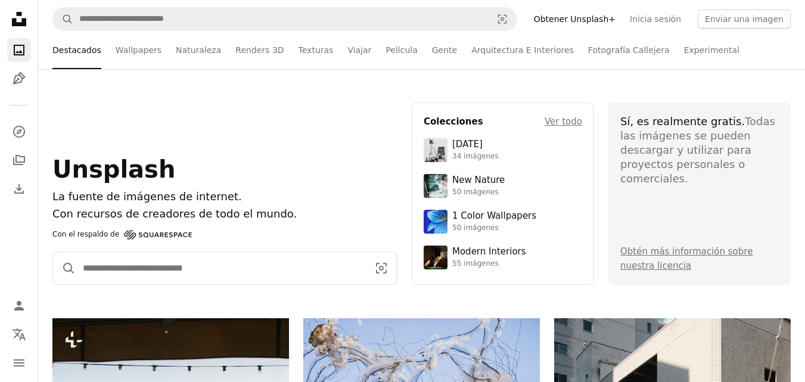
click at [145, 278] on input "Encuentra imágenes en todo el sitio" at bounding box center [221, 268] width 290 height 32
type input "**********"
click button "A magnifying glass" at bounding box center [64, 268] width 23 height 32
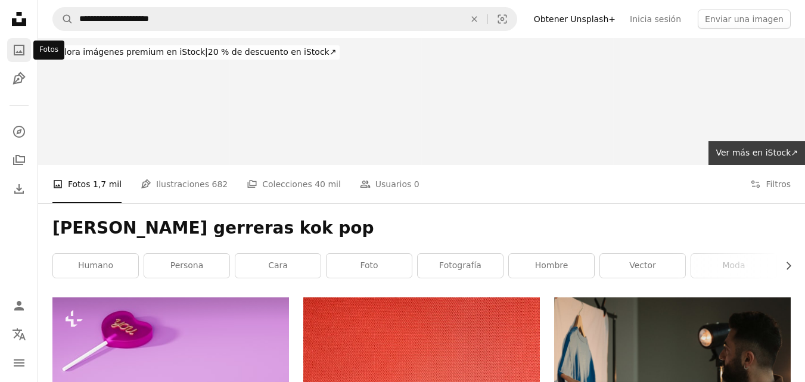
click at [20, 58] on link "A photo" at bounding box center [19, 50] width 24 height 24
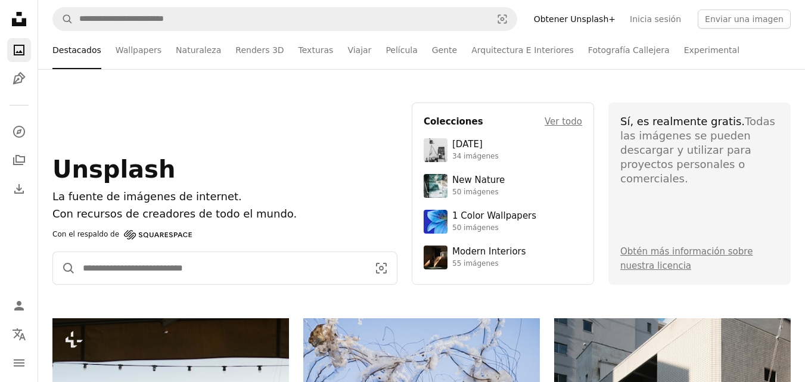
click at [228, 272] on input "Encuentra imágenes en todo el sitio" at bounding box center [221, 268] width 290 height 32
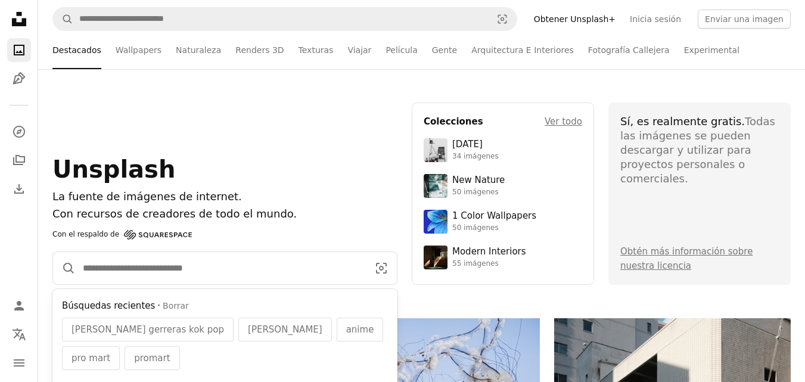
click at [230, 272] on input "Encuentra imágenes en todo el sitio" at bounding box center [221, 268] width 290 height 32
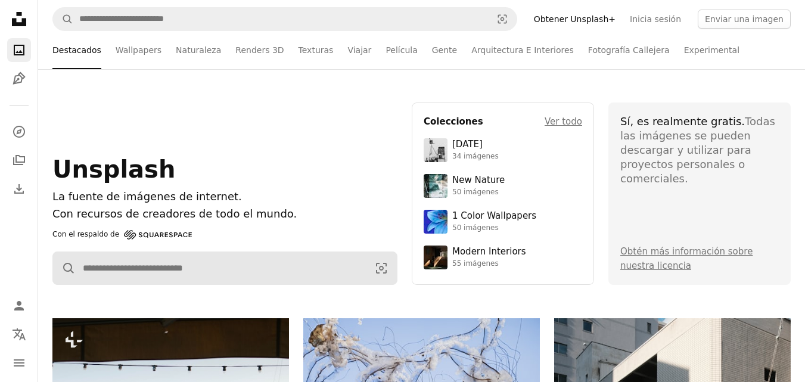
click at [265, 284] on form "A magnifying glass Visual search" at bounding box center [224, 268] width 345 height 33
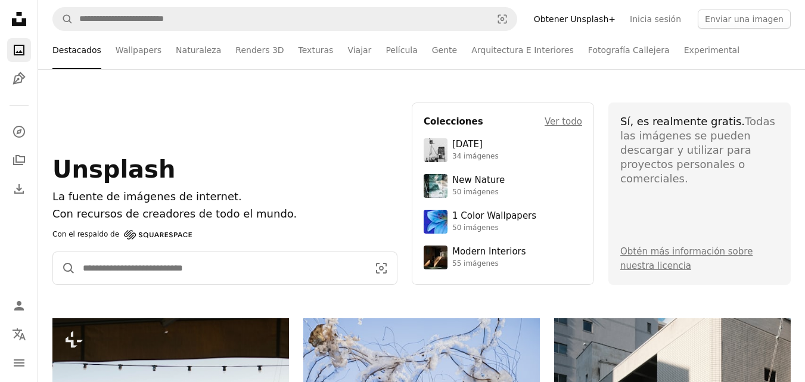
click at [235, 269] on input "Encuentra imágenes en todo el sitio" at bounding box center [221, 268] width 290 height 32
type input "**********"
click button "A magnifying glass" at bounding box center [64, 268] width 23 height 32
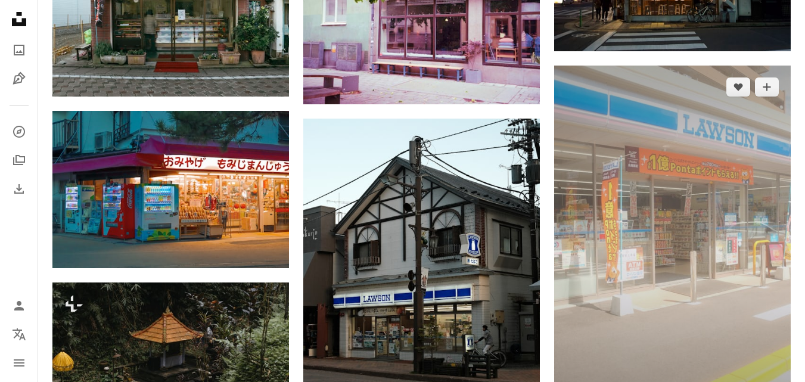
scroll to position [896, 0]
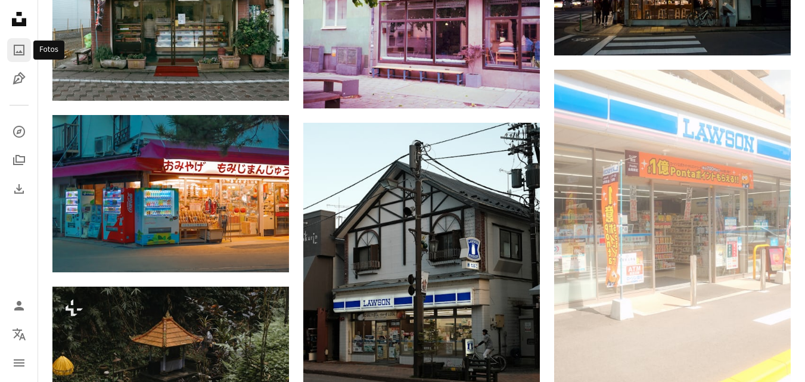
click at [25, 54] on icon "A photo" at bounding box center [19, 50] width 14 height 14
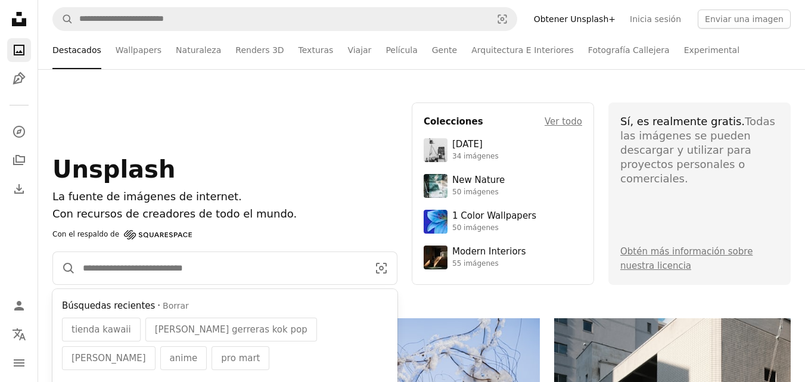
click at [215, 271] on input "Encuentra imágenes en todo el sitio" at bounding box center [221, 268] width 290 height 32
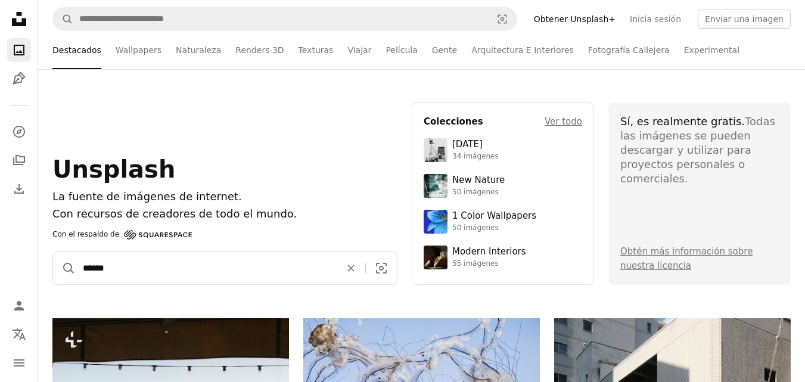
type input "******"
click at [53, 252] on button "A magnifying glass" at bounding box center [64, 268] width 23 height 32
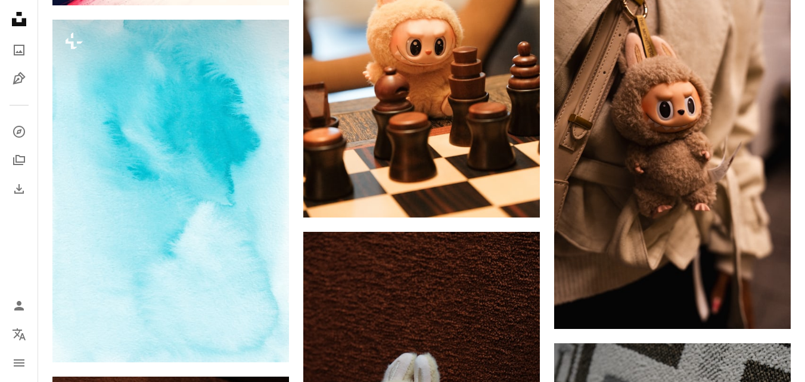
scroll to position [597, 0]
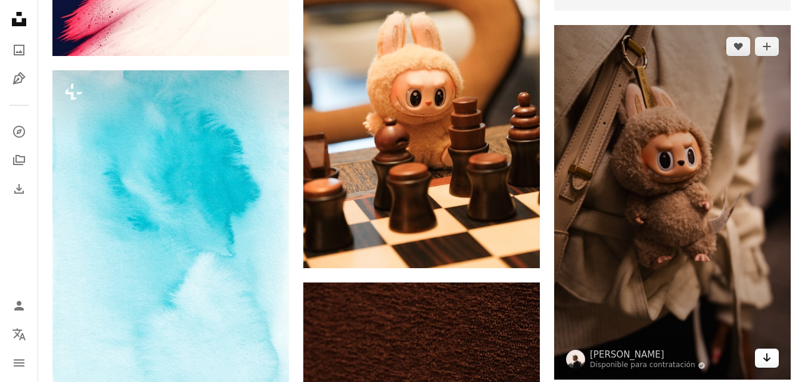
click at [770, 364] on icon "Arrow pointing down" at bounding box center [767, 358] width 10 height 14
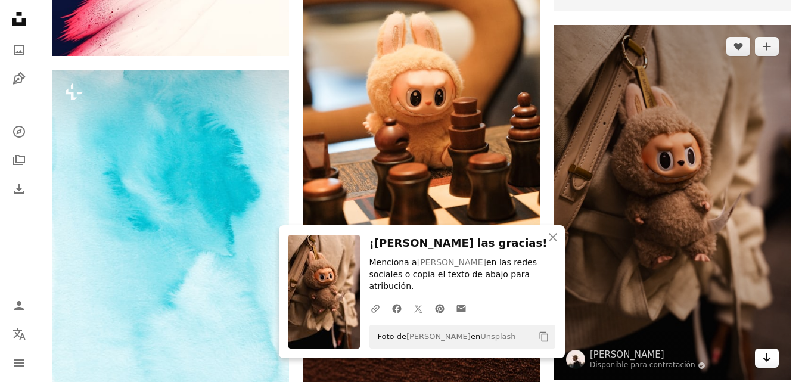
click at [770, 364] on icon "Arrow pointing down" at bounding box center [767, 358] width 10 height 14
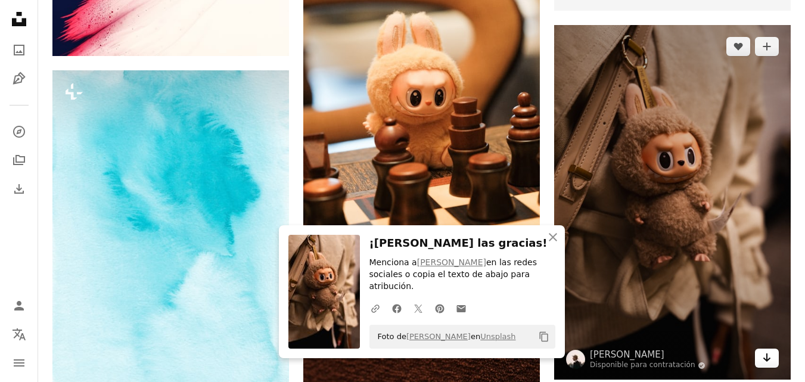
click at [769, 360] on icon "Descargar" at bounding box center [768, 357] width 8 height 8
click at [773, 356] on link "Arrow pointing down" at bounding box center [767, 358] width 24 height 19
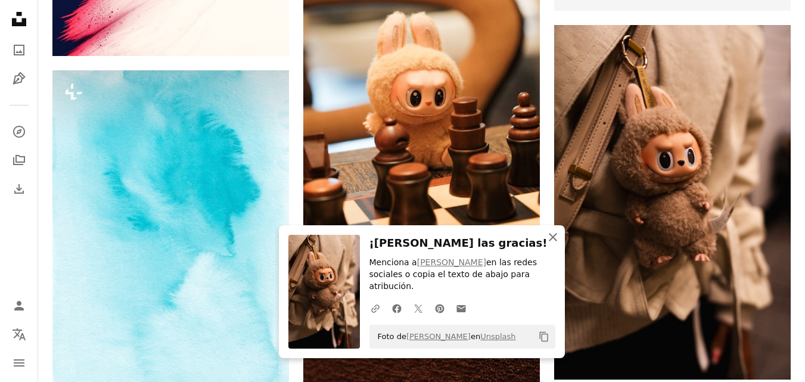
click at [551, 238] on button "An X shape Cerrar" at bounding box center [553, 237] width 24 height 24
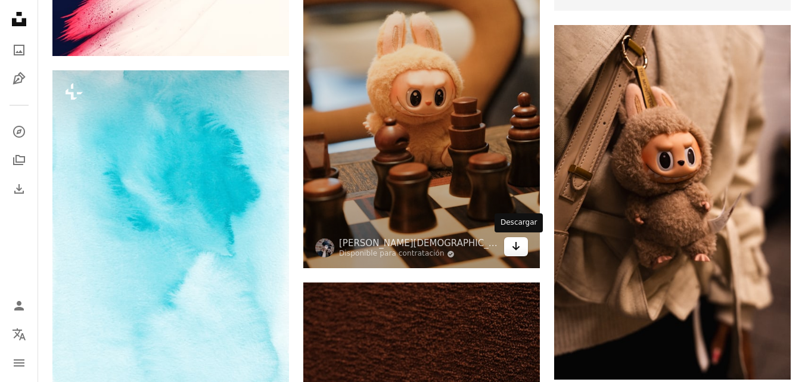
click at [520, 255] on link "Arrow pointing down" at bounding box center [516, 246] width 24 height 19
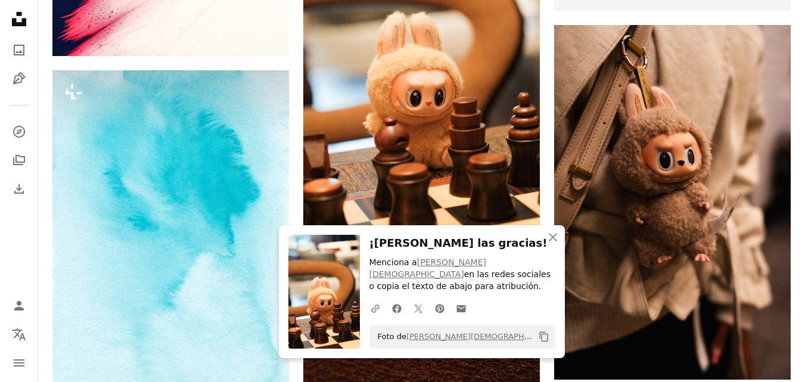
click at [518, 253] on div "An X shape Cerrar ¡[PERSON_NAME] las gracias! Menciona a [PERSON_NAME] en las r…" at bounding box center [422, 291] width 286 height 133
click at [518, 252] on h3 "¡[PERSON_NAME] las gracias!" at bounding box center [463, 243] width 186 height 17
click at [556, 244] on icon "An X shape" at bounding box center [553, 237] width 14 height 14
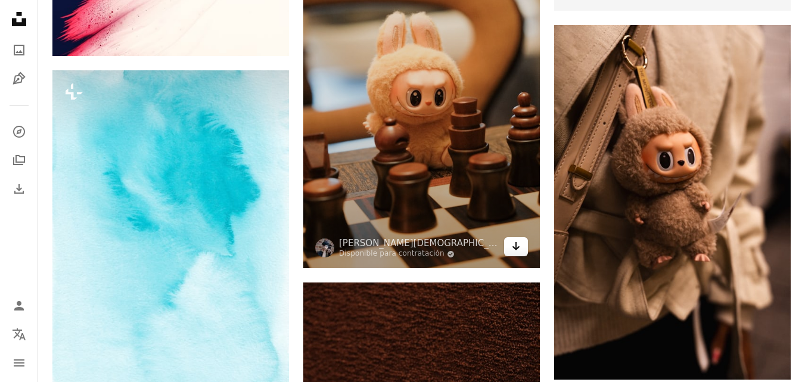
click at [526, 247] on link "Arrow pointing down" at bounding box center [516, 246] width 24 height 19
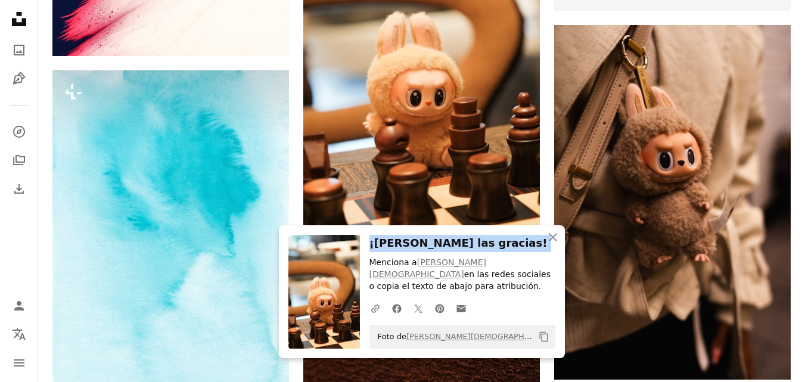
click at [526, 247] on h3 "¡[PERSON_NAME] las gracias!" at bounding box center [463, 243] width 186 height 17
click at [524, 247] on h3 "¡[PERSON_NAME] las gracias!" at bounding box center [463, 243] width 186 height 17
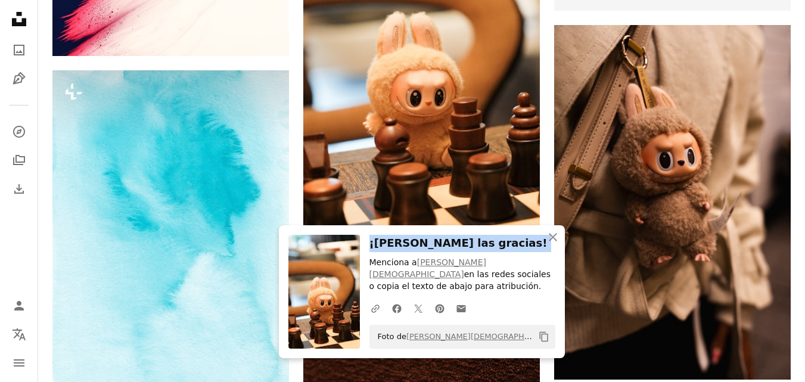
click at [524, 247] on h3 "¡[PERSON_NAME] las gracias!" at bounding box center [463, 243] width 186 height 17
drag, startPoint x: 524, startPoint y: 247, endPoint x: 547, endPoint y: 237, distance: 24.6
click at [528, 246] on div "An X shape Cerrar ¡[PERSON_NAME] las gracias! Menciona a [PERSON_NAME] en las r…" at bounding box center [422, 291] width 286 height 133
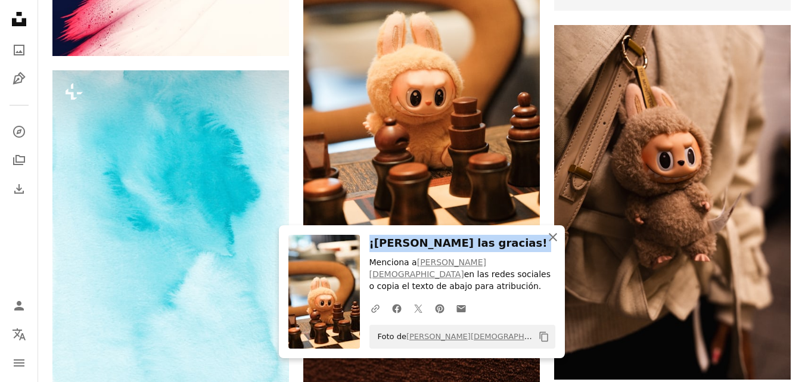
click at [560, 244] on icon "An X shape" at bounding box center [553, 237] width 14 height 14
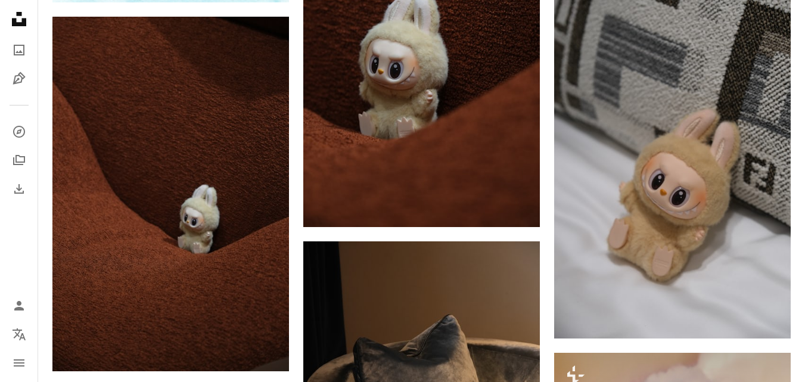
scroll to position [1025, 0]
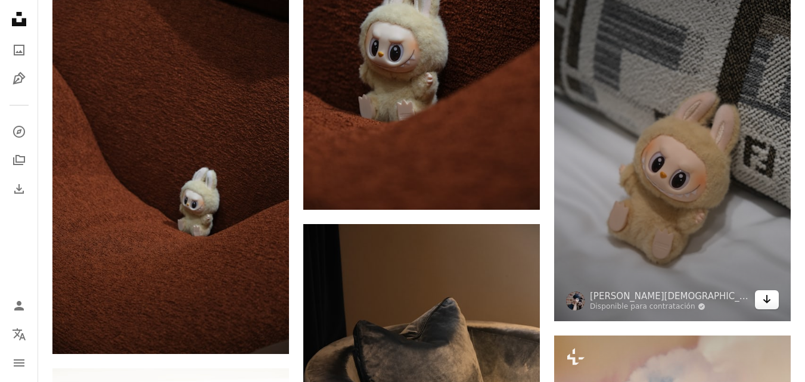
click at [771, 297] on icon "Arrow pointing down" at bounding box center [767, 299] width 10 height 14
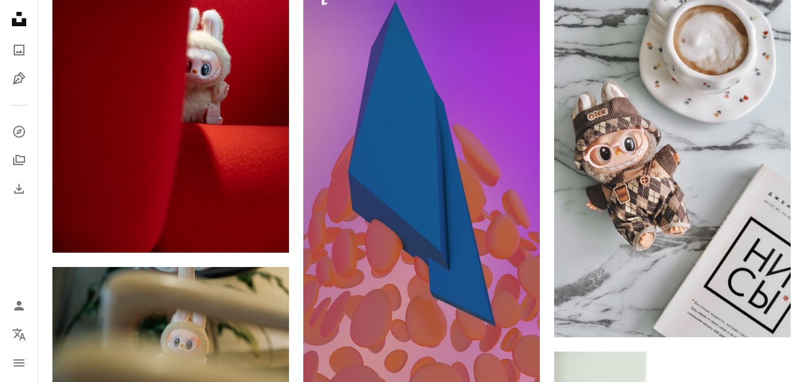
scroll to position [2037, 0]
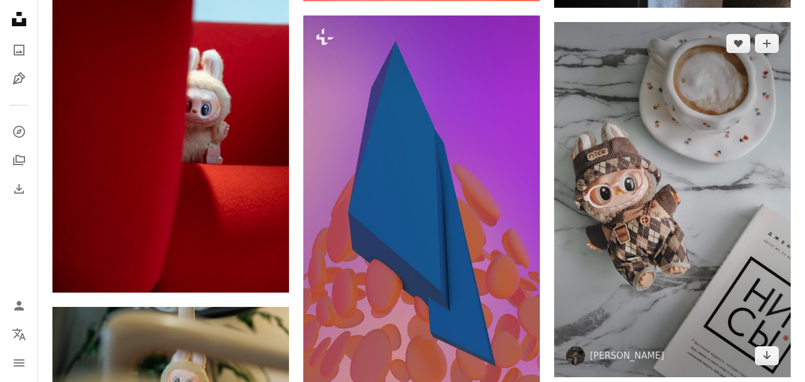
click at [763, 365] on img at bounding box center [672, 199] width 237 height 355
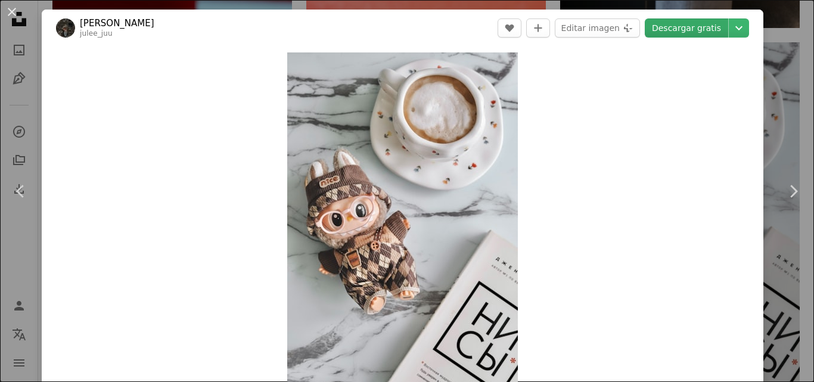
click at [717, 25] on link "Descargar gratis" at bounding box center [686, 27] width 83 height 19
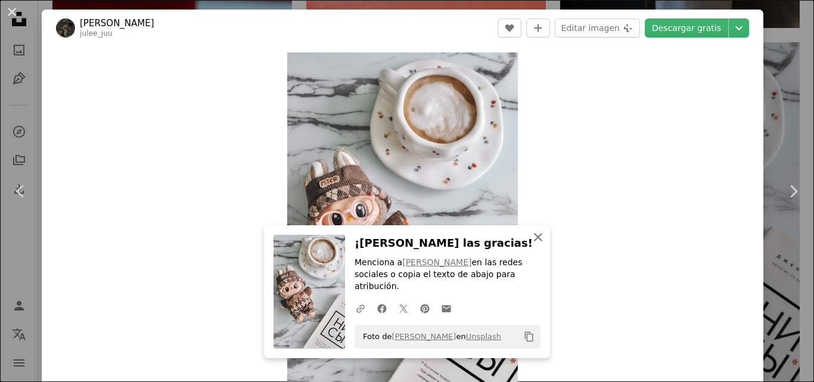
click at [532, 249] on button "An X shape Cerrar" at bounding box center [538, 237] width 24 height 24
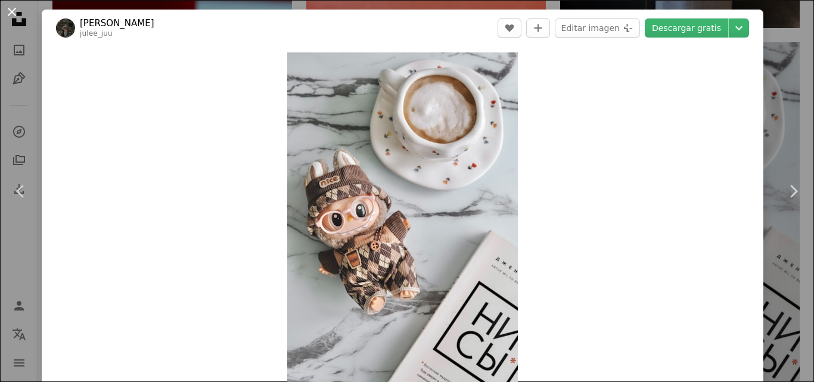
click at [15, 19] on button "An X shape" at bounding box center [12, 12] width 14 height 14
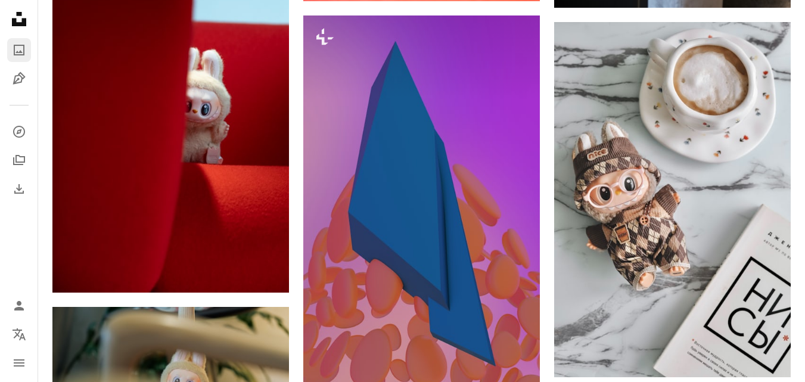
click at [25, 45] on icon "A photo" at bounding box center [19, 50] width 14 height 14
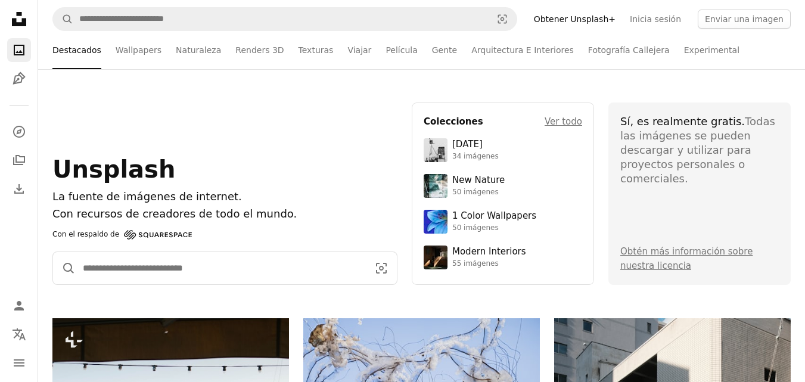
click at [168, 266] on input "Encuentra imágenes en todo el sitio" at bounding box center [221, 268] width 290 height 32
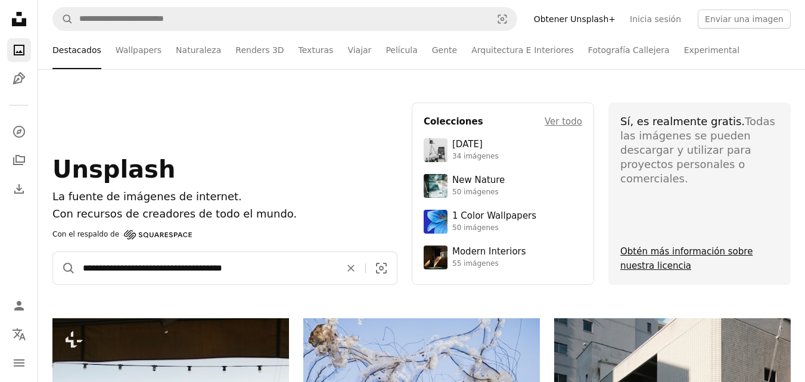
type input "**********"
click button "A magnifying glass" at bounding box center [64, 268] width 23 height 32
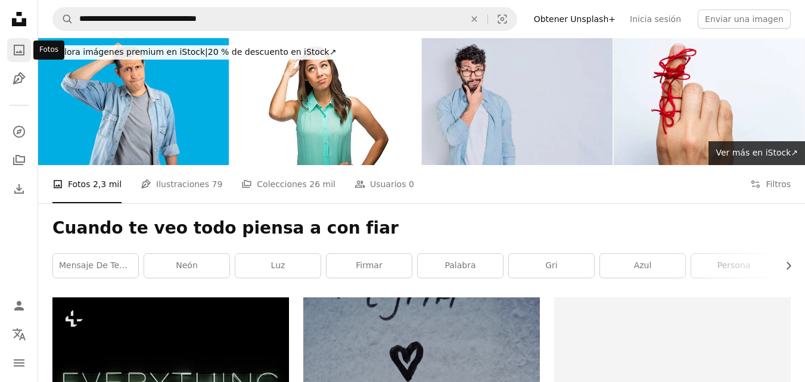
click at [20, 42] on link "A photo" at bounding box center [19, 50] width 24 height 24
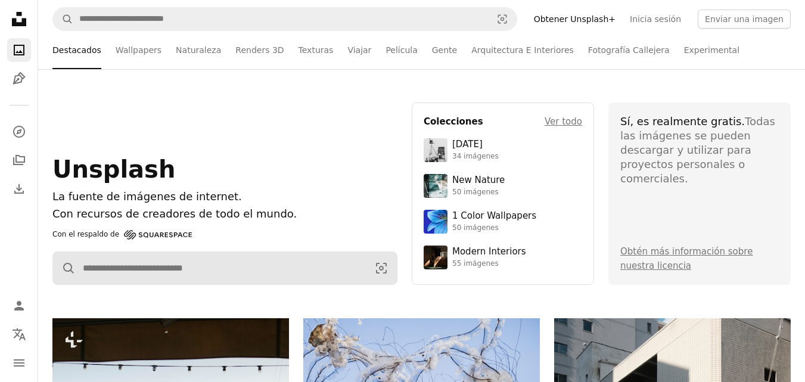
drag, startPoint x: 262, startPoint y: 293, endPoint x: 253, endPoint y: 283, distance: 12.7
click at [260, 292] on div "Unsplash La fuente de imágenes de internet. Con recursos de creadores de todo e…" at bounding box center [421, 193] width 767 height 249
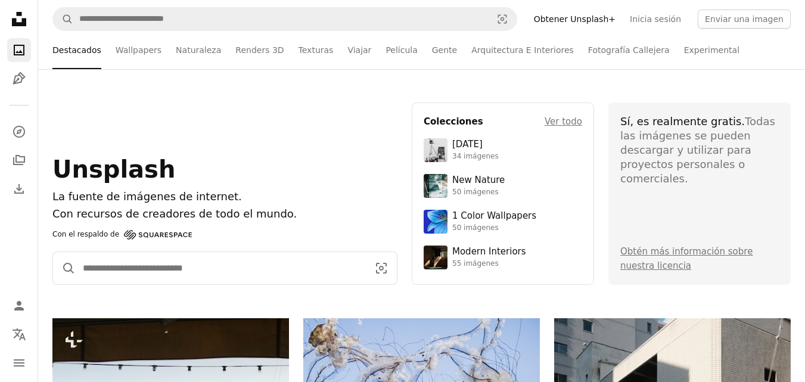
click at [250, 283] on input "Encuentra imágenes en todo el sitio" at bounding box center [221, 268] width 290 height 32
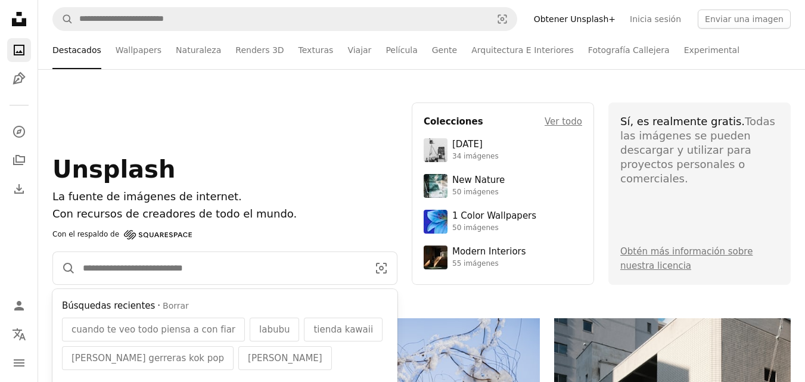
click at [173, 283] on input "Encuentra imágenes en todo el sitio" at bounding box center [221, 268] width 290 height 32
click at [168, 277] on input "Encuentra imágenes en todo el sitio" at bounding box center [221, 268] width 290 height 32
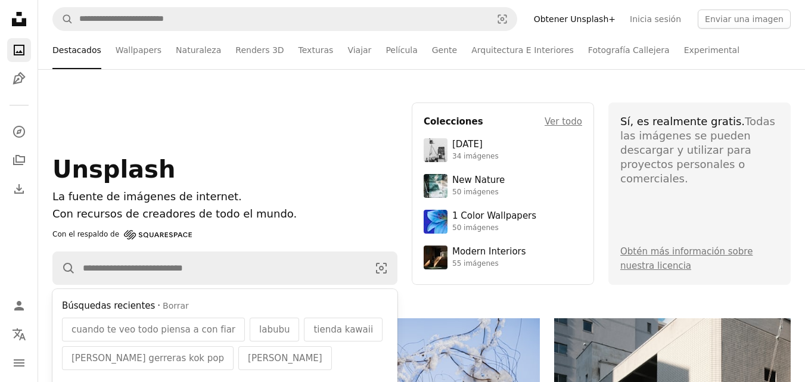
drag, startPoint x: 176, startPoint y: 249, endPoint x: 195, endPoint y: 322, distance: 76.2
click at [177, 247] on div "Unsplash La fuente de imágenes de internet. Con recursos de creadores de todo e…" at bounding box center [224, 194] width 345 height 182
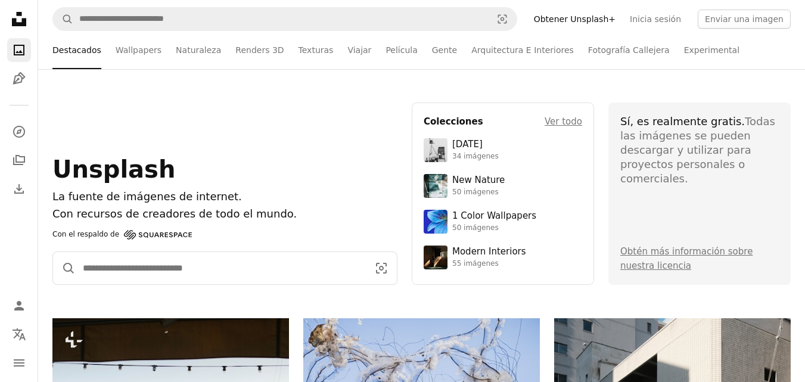
click at [189, 278] on input "Encuentra imágenes en todo el sitio" at bounding box center [221, 268] width 290 height 32
type input "*******"
click at [53, 252] on button "A magnifying glass" at bounding box center [64, 268] width 23 height 32
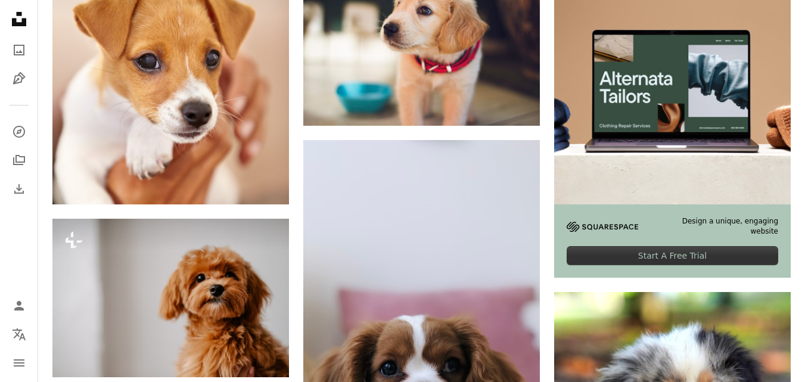
scroll to position [497, 0]
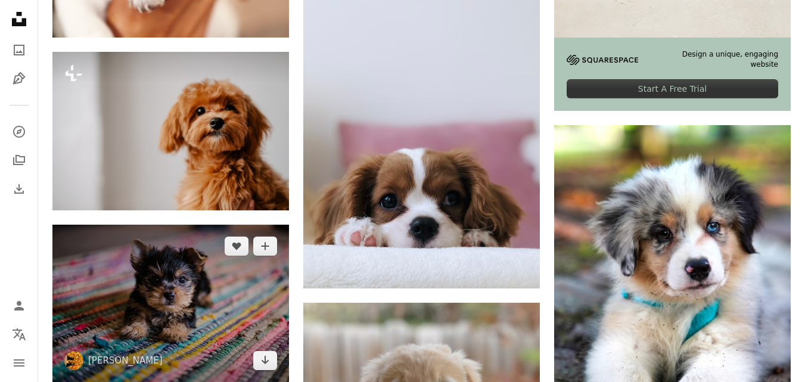
click at [192, 313] on img at bounding box center [170, 303] width 237 height 157
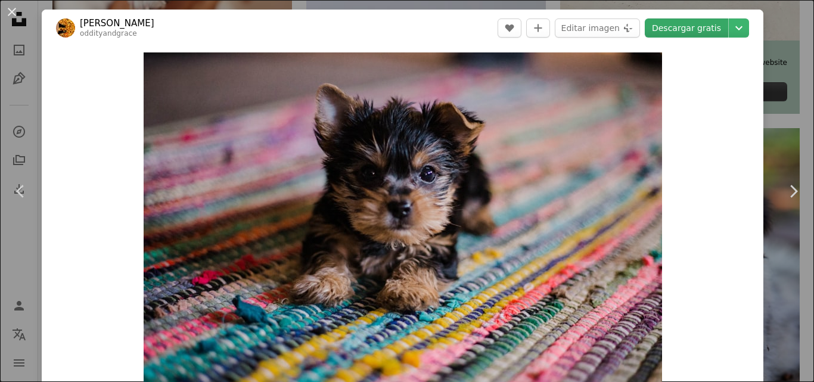
click at [654, 36] on link "Descargar gratis" at bounding box center [686, 27] width 83 height 19
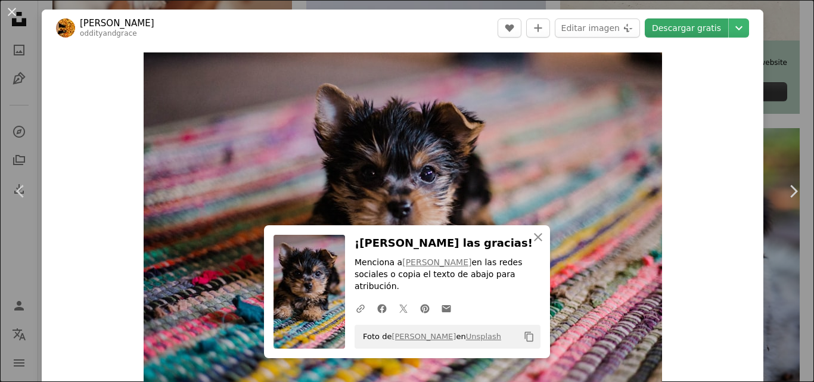
click at [654, 36] on link "Descargar gratis" at bounding box center [686, 27] width 83 height 19
click at [12, 10] on button "An X shape" at bounding box center [12, 12] width 14 height 14
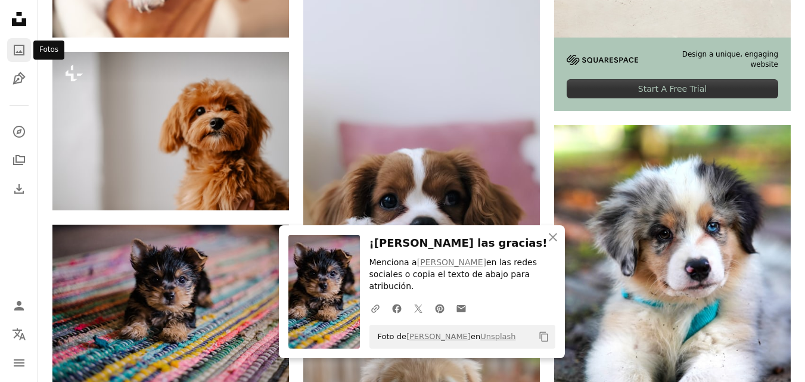
click at [11, 57] on link "A photo" at bounding box center [19, 50] width 24 height 24
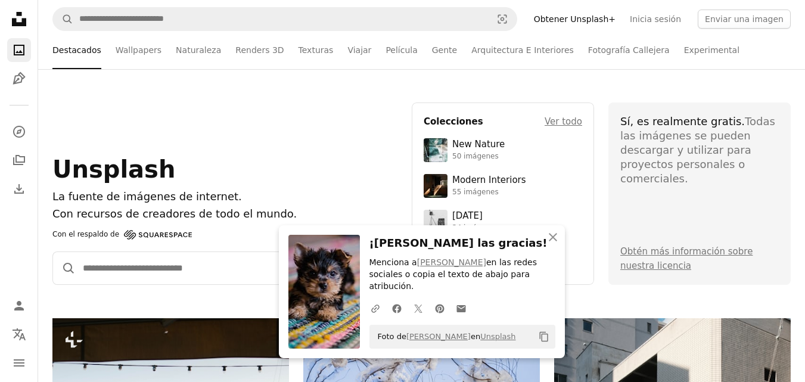
click at [170, 269] on input "Encuentra imágenes en todo el sitio" at bounding box center [221, 268] width 290 height 32
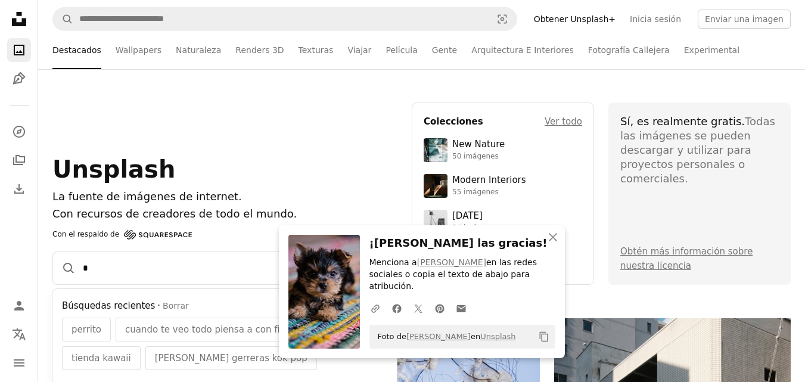
click at [132, 272] on input "Encuentra imágenes en todo el sitio" at bounding box center [221, 268] width 290 height 32
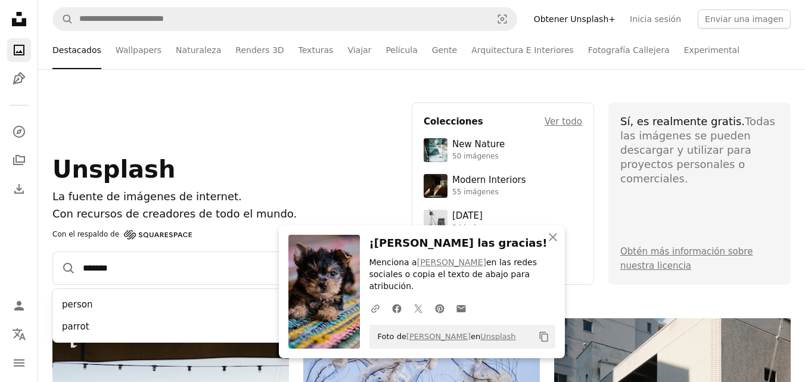
type input "*****"
click at [53, 252] on button "A magnifying glass" at bounding box center [64, 268] width 23 height 32
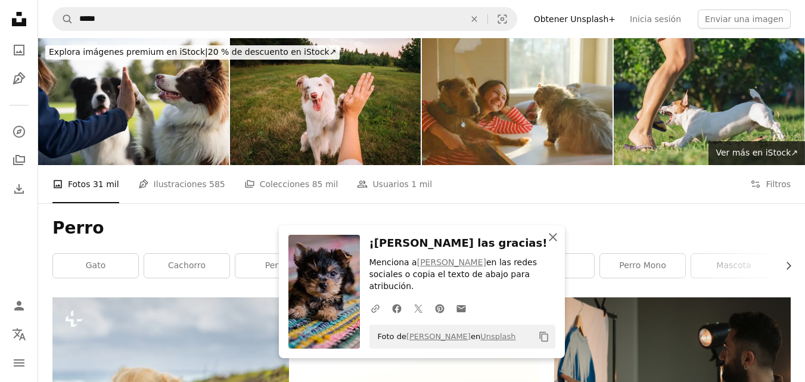
click at [547, 241] on button "An X shape Cerrar" at bounding box center [553, 237] width 24 height 24
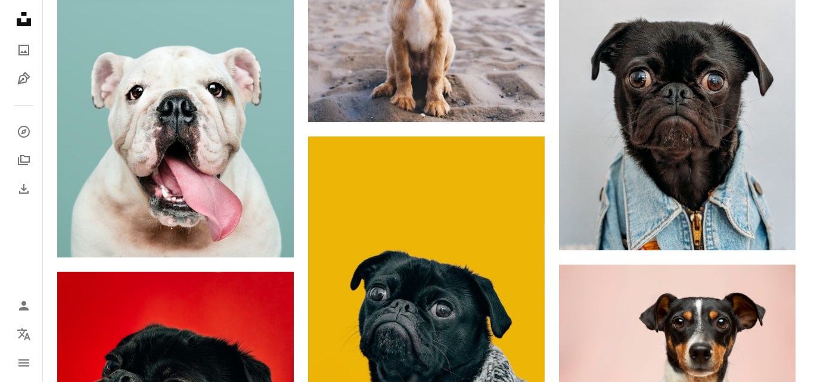
scroll to position [1082, 0]
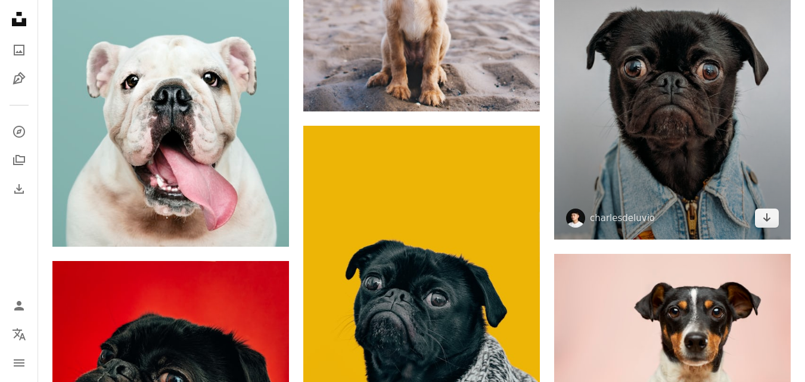
click at [756, 228] on div "Arrow pointing down" at bounding box center [767, 218] width 24 height 19
click at [762, 216] on icon "Arrow pointing down" at bounding box center [767, 217] width 10 height 14
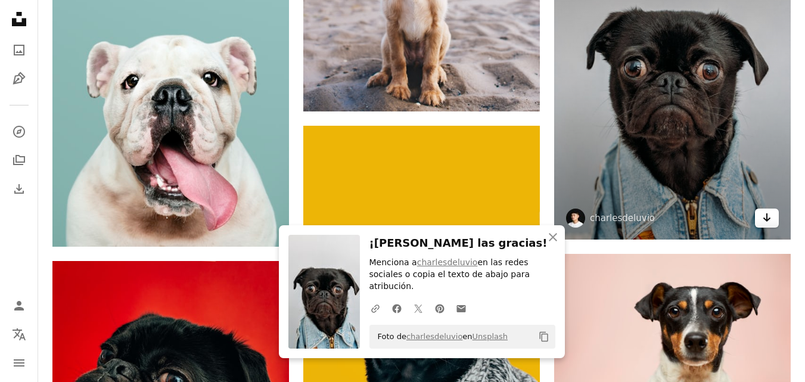
click at [762, 216] on icon "Arrow pointing down" at bounding box center [767, 217] width 10 height 14
click at [762, 215] on icon "Arrow pointing down" at bounding box center [767, 217] width 10 height 14
click at [776, 219] on link "Arrow pointing down" at bounding box center [767, 218] width 24 height 19
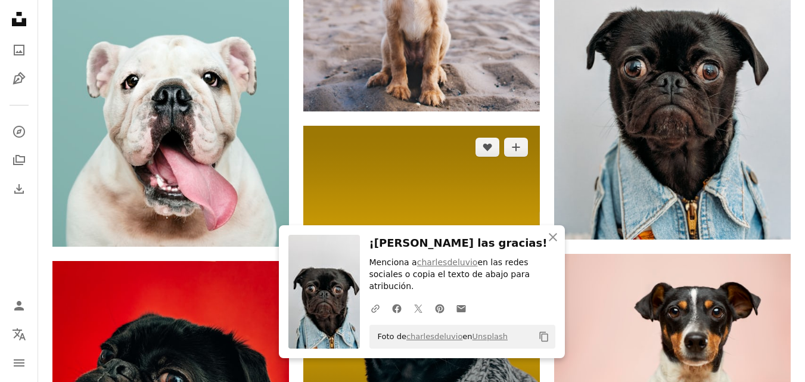
click at [408, 362] on img at bounding box center [421, 284] width 237 height 316
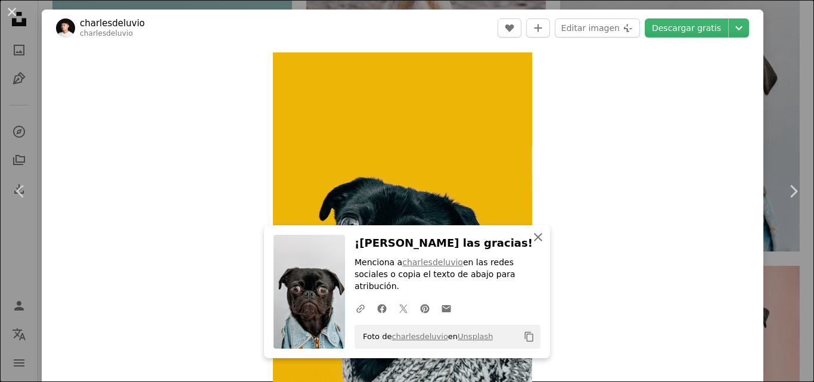
click at [534, 244] on icon "An X shape" at bounding box center [538, 237] width 14 height 14
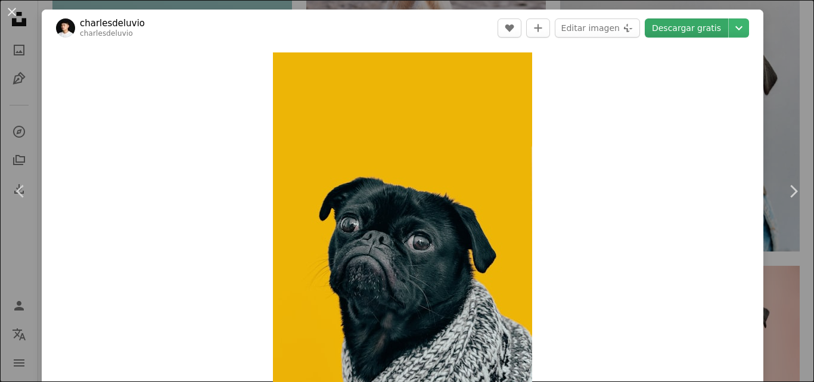
click at [664, 30] on link "Descargar gratis" at bounding box center [686, 27] width 83 height 19
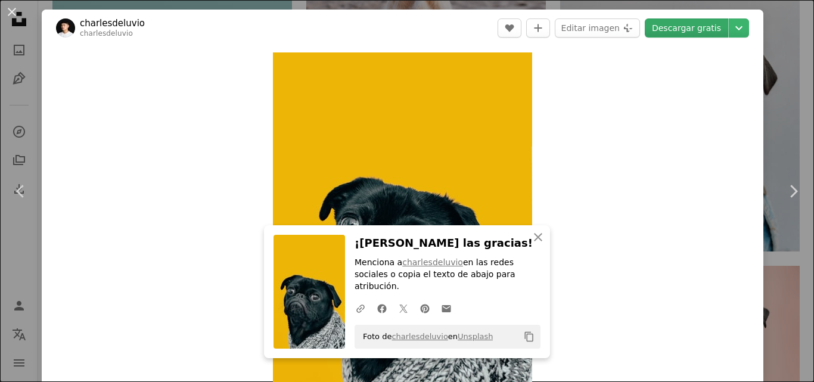
click at [664, 30] on link "Descargar gratis" at bounding box center [686, 27] width 83 height 19
click at [785, 187] on icon "Chevron right" at bounding box center [793, 191] width 19 height 19
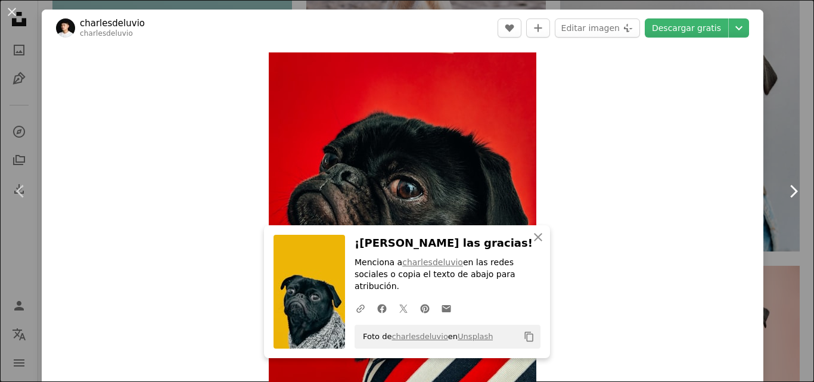
click at [785, 187] on icon "Chevron right" at bounding box center [793, 191] width 19 height 19
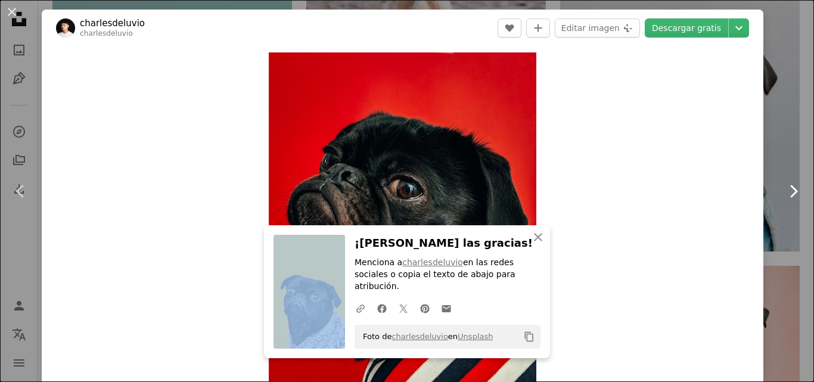
click at [785, 187] on icon "Chevron right" at bounding box center [793, 191] width 19 height 19
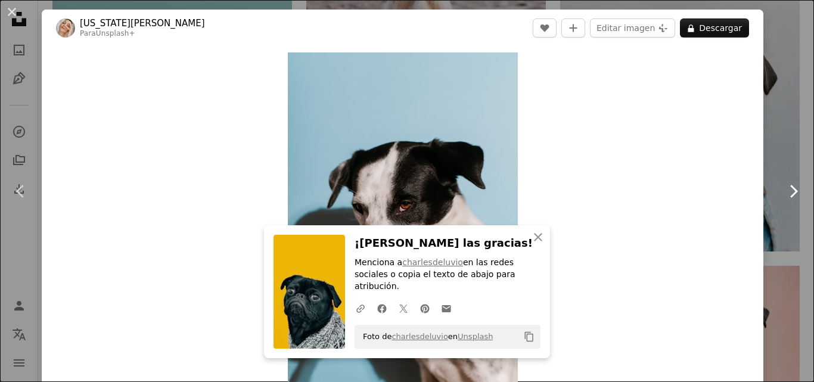
click at [789, 195] on icon "Chevron right" at bounding box center [793, 191] width 19 height 19
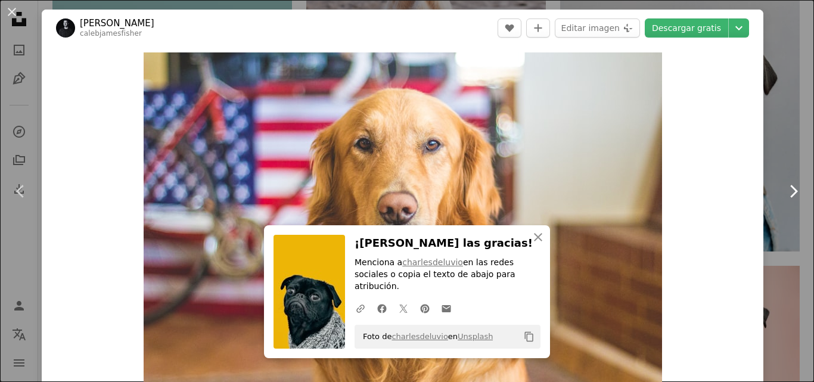
click at [789, 195] on icon "Chevron right" at bounding box center [793, 191] width 19 height 19
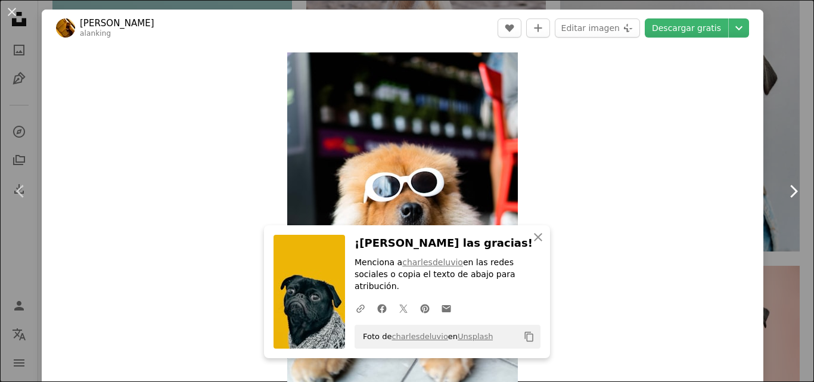
click at [789, 195] on icon "Chevron right" at bounding box center [793, 191] width 19 height 19
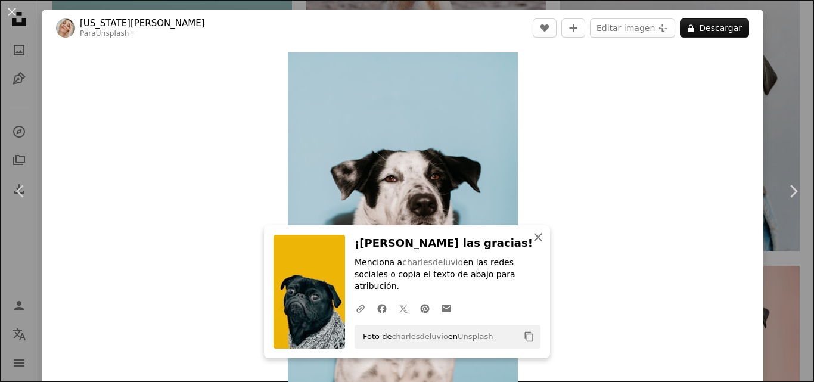
click at [531, 244] on icon "An X shape" at bounding box center [538, 237] width 14 height 14
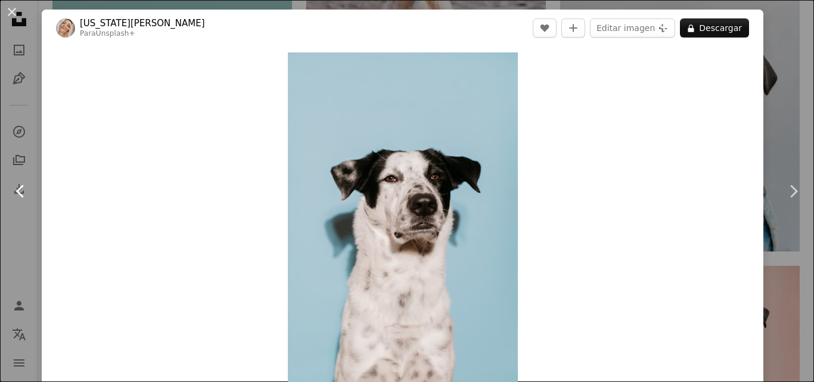
click at [30, 184] on link "Chevron left" at bounding box center [21, 191] width 42 height 114
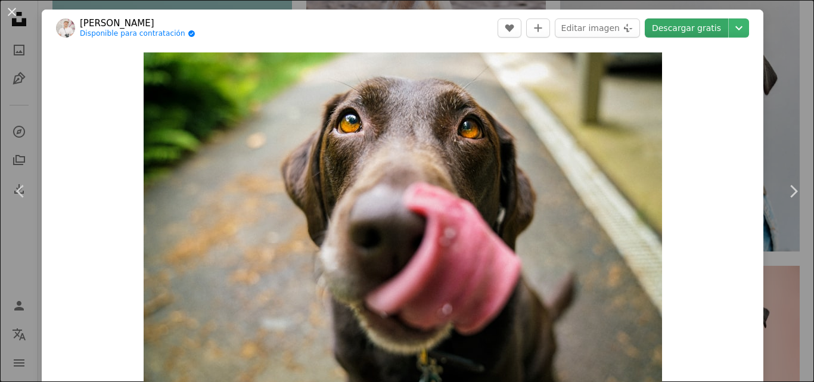
click at [680, 22] on link "Descargar gratis" at bounding box center [686, 27] width 83 height 19
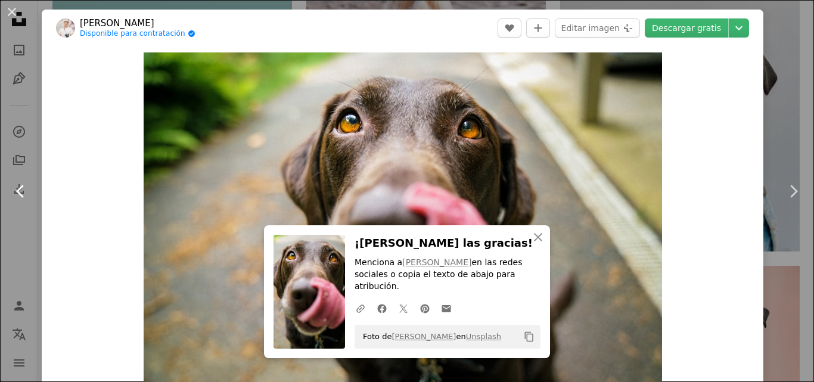
drag, startPoint x: 20, startPoint y: 180, endPoint x: 27, endPoint y: 189, distance: 11.8
click at [20, 180] on link "Chevron left" at bounding box center [21, 191] width 42 height 114
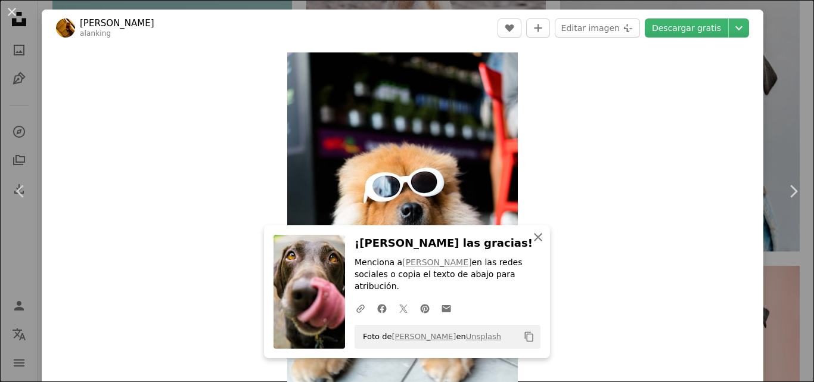
click at [531, 244] on icon "An X shape" at bounding box center [538, 237] width 14 height 14
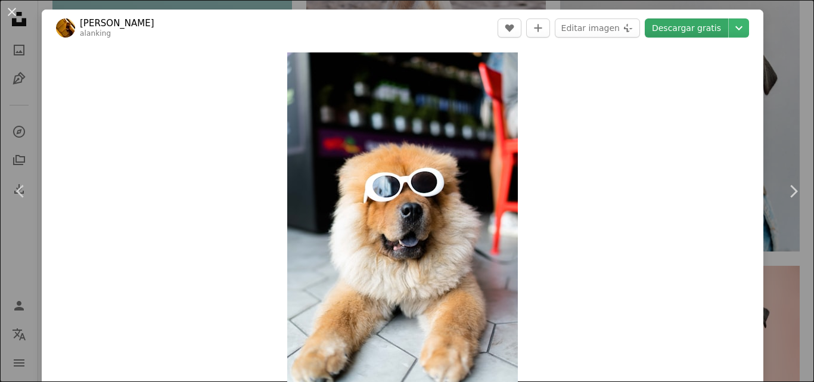
click at [659, 26] on link "Descargar gratis" at bounding box center [686, 27] width 83 height 19
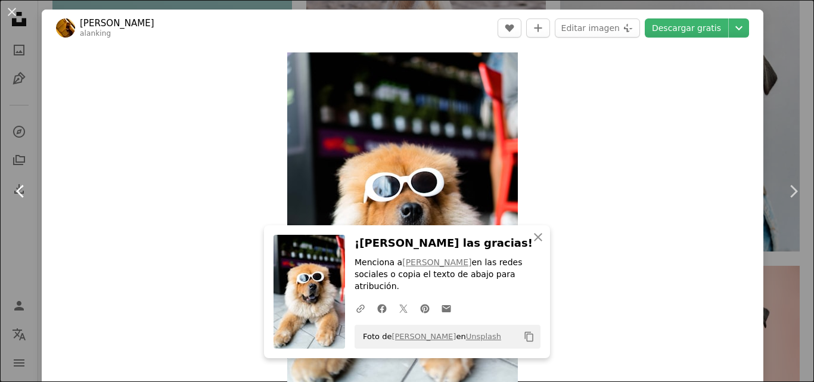
click at [27, 187] on icon "Chevron left" at bounding box center [20, 191] width 19 height 19
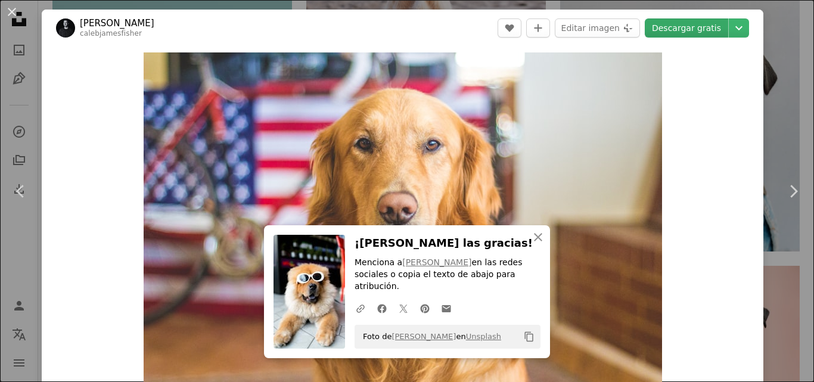
click at [658, 33] on link "Descargar gratis" at bounding box center [686, 27] width 83 height 19
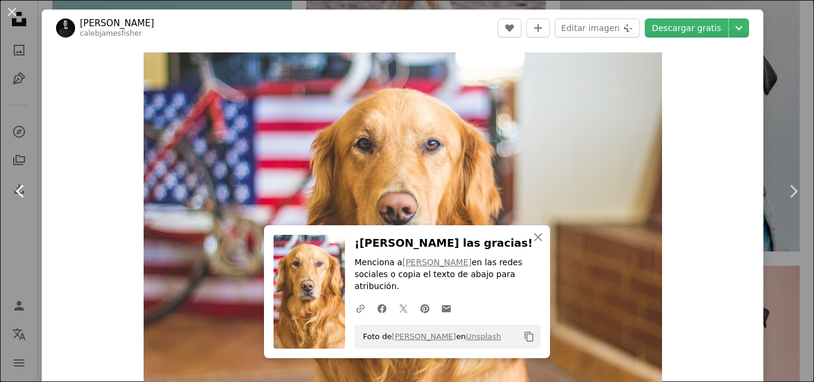
click at [11, 189] on icon "Chevron left" at bounding box center [20, 191] width 19 height 19
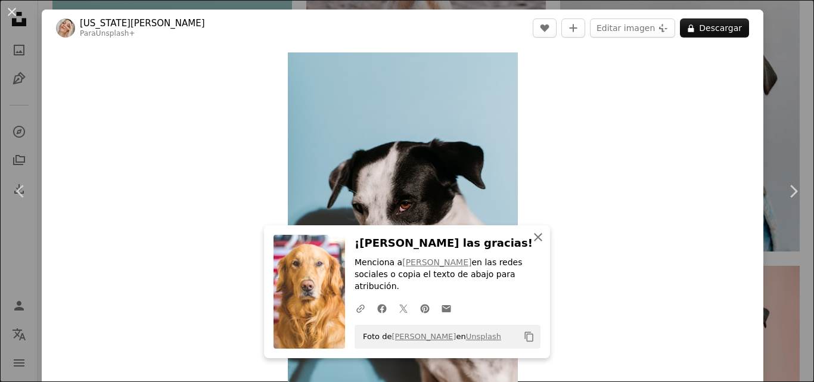
click at [531, 244] on icon "An X shape" at bounding box center [538, 237] width 14 height 14
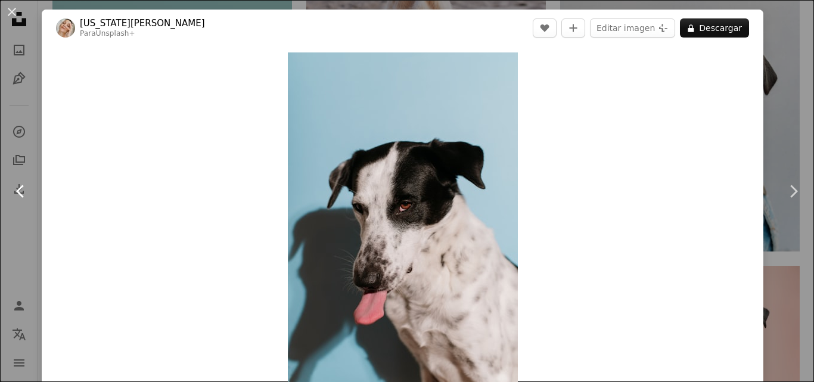
click at [21, 190] on icon "Chevron left" at bounding box center [20, 191] width 19 height 19
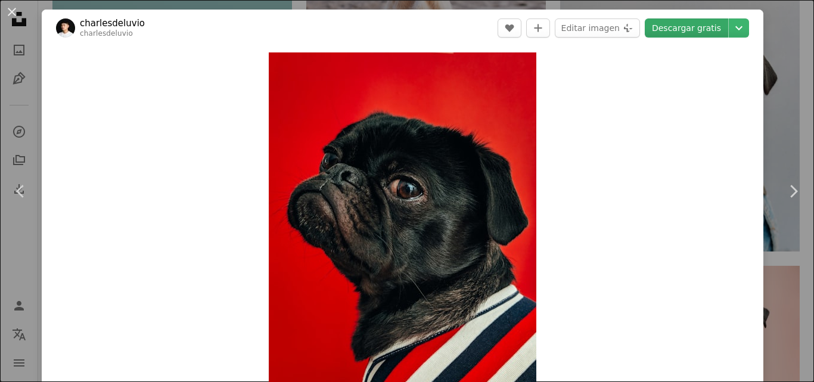
click at [660, 20] on link "Descargar gratis" at bounding box center [686, 27] width 83 height 19
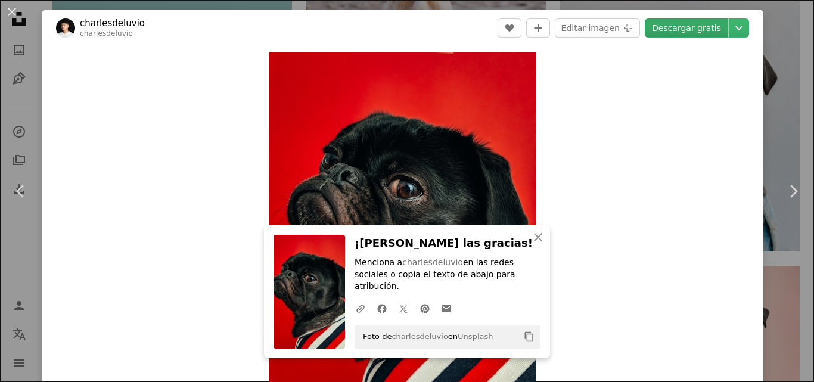
click at [660, 20] on link "Descargar gratis" at bounding box center [686, 27] width 83 height 19
drag, startPoint x: 660, startPoint y: 20, endPoint x: 672, endPoint y: 26, distance: 13.6
click at [660, 20] on link "Descargar gratis" at bounding box center [686, 27] width 83 height 19
click at [672, 26] on link "Descargar gratis" at bounding box center [686, 27] width 83 height 19
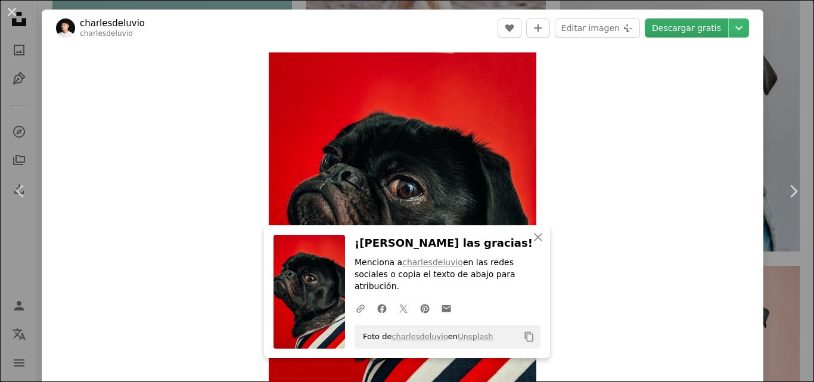
click at [672, 26] on link "Descargar gratis" at bounding box center [686, 27] width 83 height 19
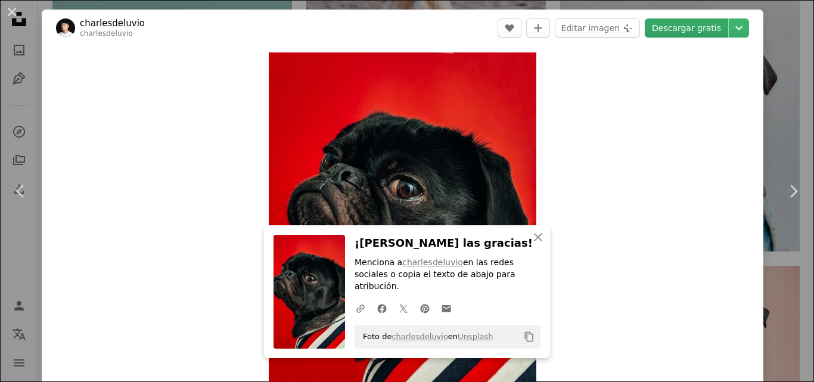
click at [672, 26] on link "Descargar gratis" at bounding box center [686, 27] width 83 height 19
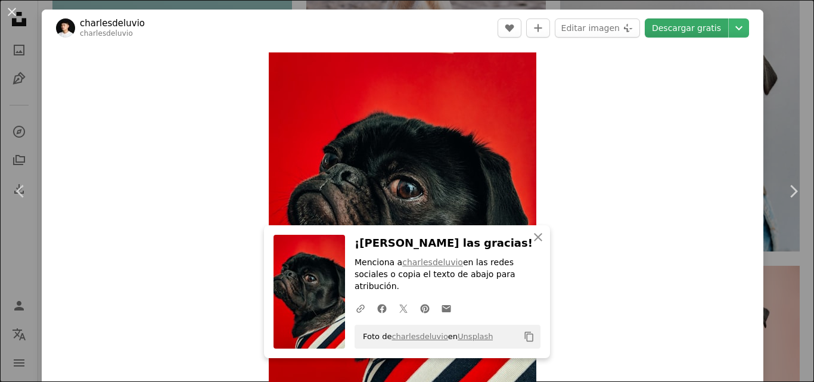
click at [672, 26] on link "Descargar gratis" at bounding box center [686, 27] width 83 height 19
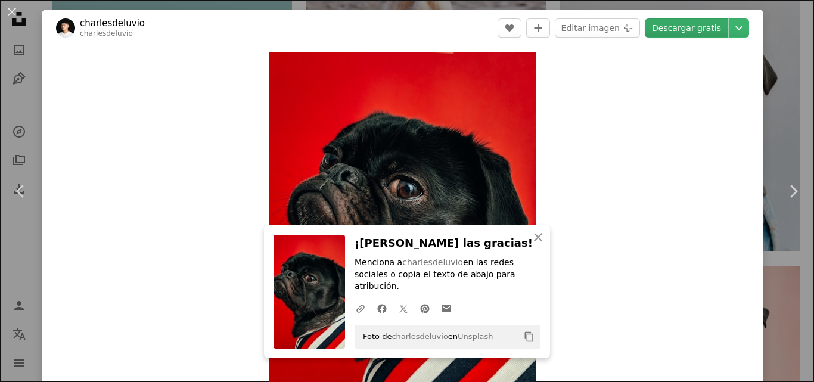
click at [672, 26] on link "Descargar gratis" at bounding box center [686, 27] width 83 height 19
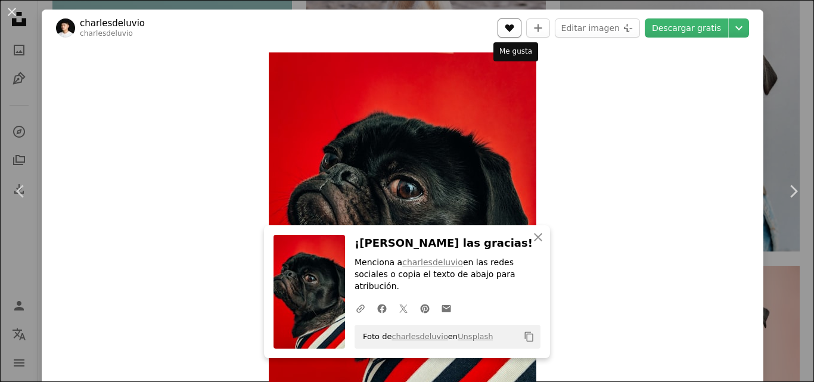
click at [507, 29] on button "A heart" at bounding box center [510, 27] width 24 height 19
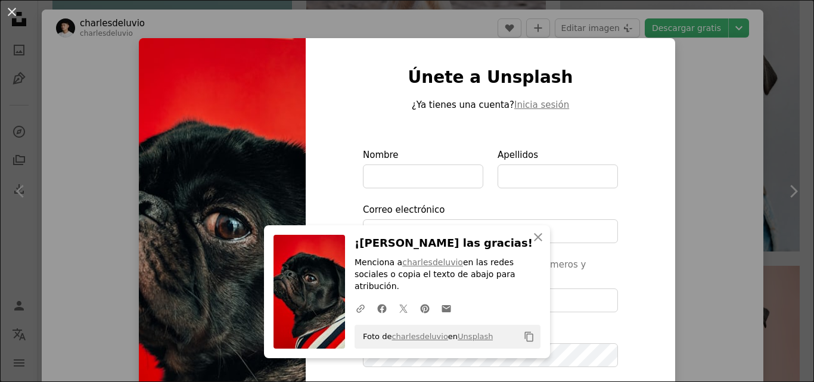
click at [714, 108] on div "An X shape An X shape Cerrar ¡[PERSON_NAME] las gracias! Menciona a charlesdelu…" at bounding box center [407, 191] width 814 height 382
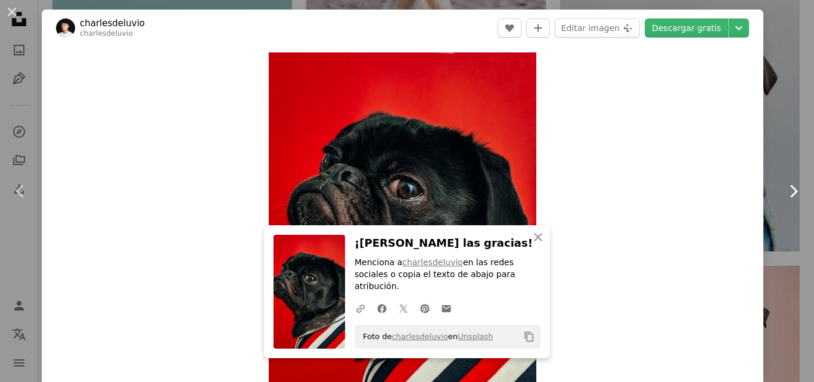
click at [784, 193] on icon "Chevron right" at bounding box center [793, 191] width 19 height 19
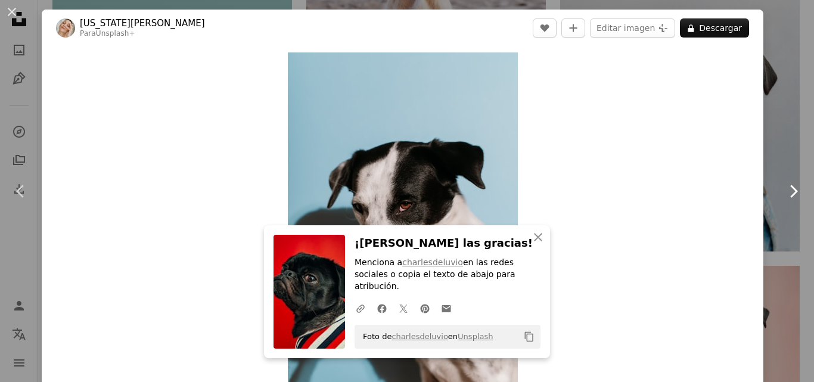
click at [784, 193] on icon "Chevron right" at bounding box center [793, 191] width 19 height 19
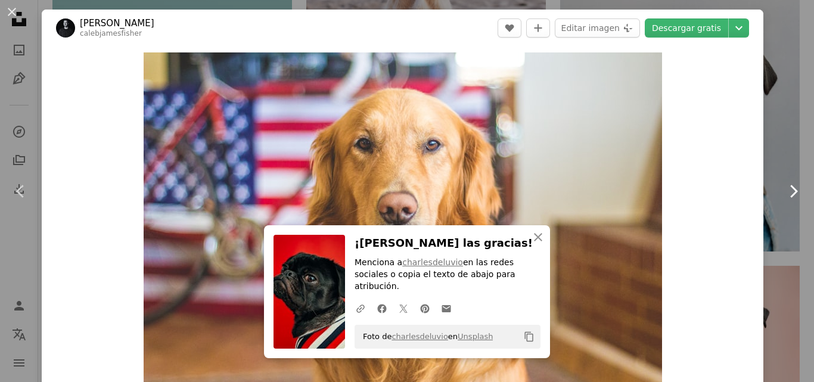
click at [784, 193] on icon "Chevron right" at bounding box center [793, 191] width 19 height 19
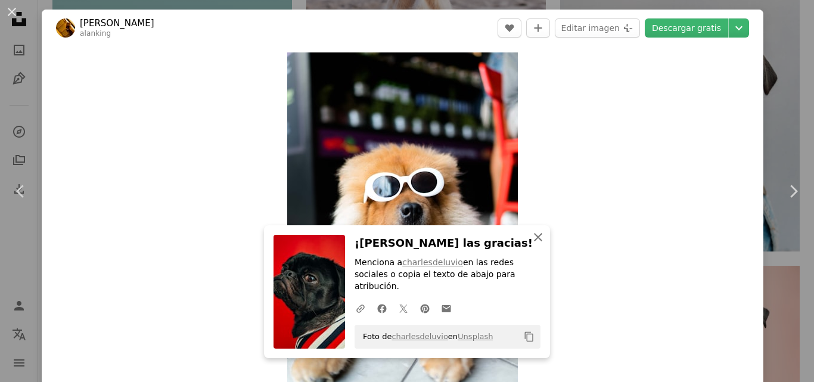
click at [536, 243] on icon "An X shape" at bounding box center [538, 237] width 14 height 14
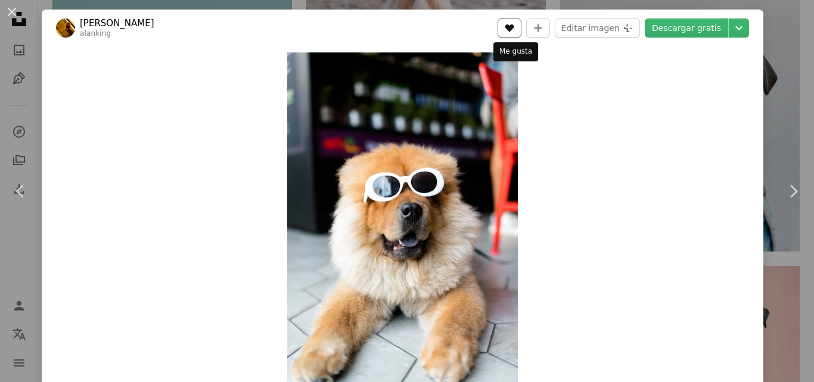
click at [511, 27] on icon "Me gusta" at bounding box center [509, 28] width 9 height 8
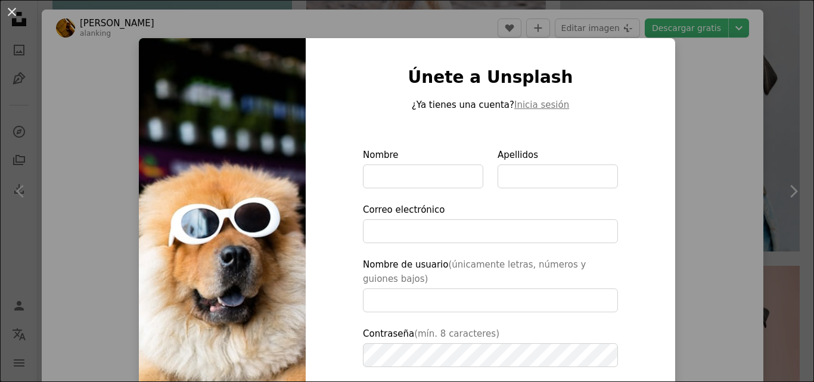
click at [752, 105] on div "An X shape Únete a Unsplash ¿Ya tienes una cuenta? Inicia sesión Nombre Apellid…" at bounding box center [407, 191] width 814 height 382
